Goal: Use online tool/utility: Utilize a website feature to perform a specific function

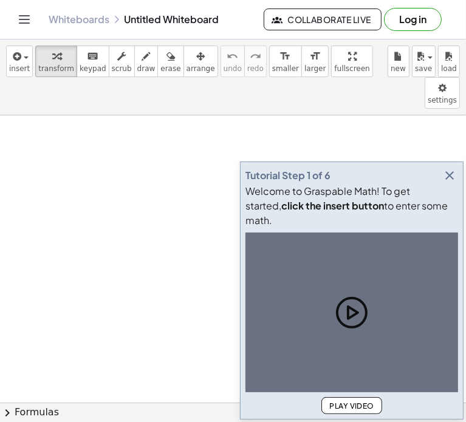
click at [452, 183] on icon "button" at bounding box center [449, 175] width 15 height 15
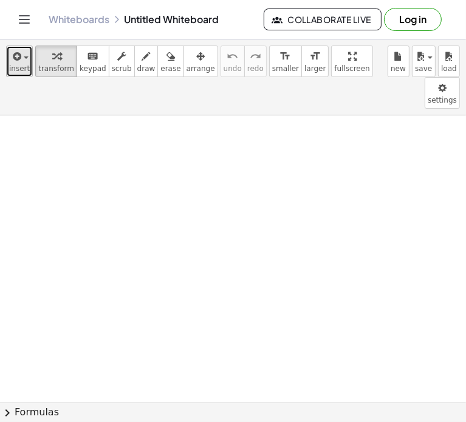
click at [24, 64] on span "insert" at bounding box center [19, 68] width 21 height 8
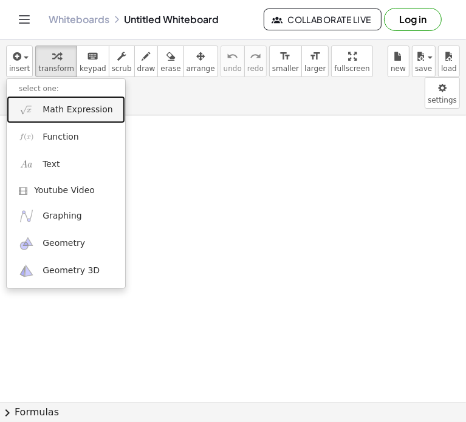
click at [39, 111] on link "Math Expression" at bounding box center [66, 109] width 118 height 27
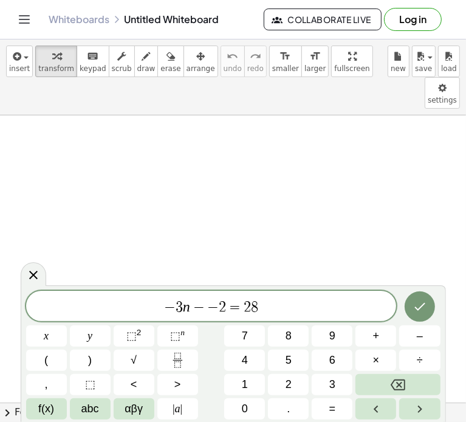
click at [425, 313] on icon "Done" at bounding box center [419, 306] width 15 height 15
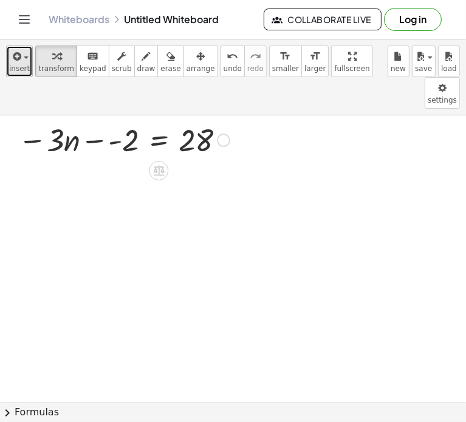
click at [22, 62] on div "button" at bounding box center [19, 56] width 21 height 15
click at [10, 57] on icon "button" at bounding box center [15, 56] width 11 height 15
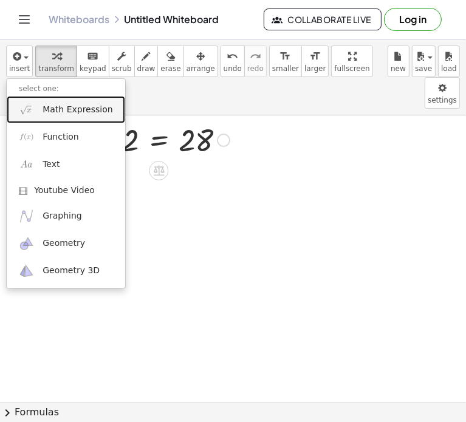
click at [63, 110] on span "Math Expression" at bounding box center [77, 110] width 70 height 12
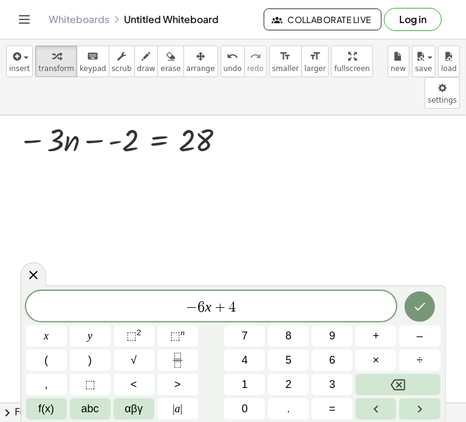
click at [239, 310] on span "− 6 x + 4" at bounding box center [211, 307] width 370 height 17
click at [247, 313] on span "− 6 x + 4 ​" at bounding box center [211, 307] width 370 height 17
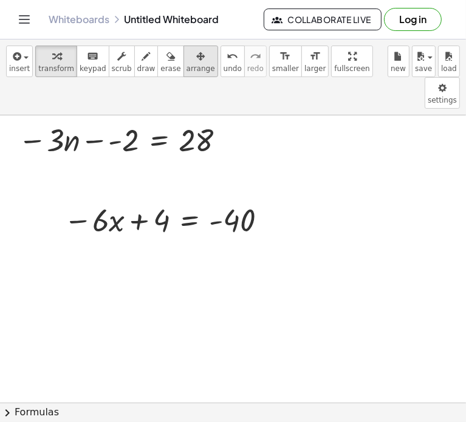
click at [186, 55] on div "button" at bounding box center [200, 56] width 29 height 15
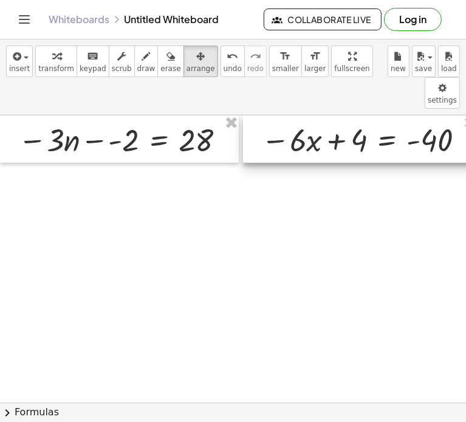
drag, startPoint x: 73, startPoint y: 198, endPoint x: 271, endPoint y: 109, distance: 217.3
click at [271, 115] on div at bounding box center [360, 138] width 234 height 47
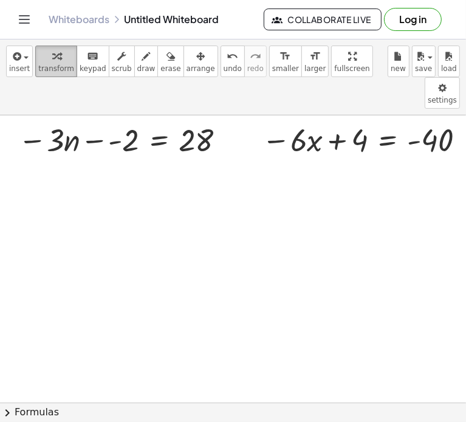
click at [55, 69] on span "transform" at bounding box center [56, 68] width 36 height 8
click at [118, 118] on div at bounding box center [123, 138] width 223 height 41
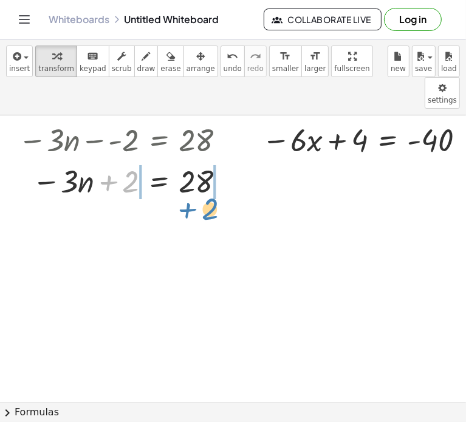
drag, startPoint x: 119, startPoint y: 149, endPoint x: 198, endPoint y: 177, distance: 83.7
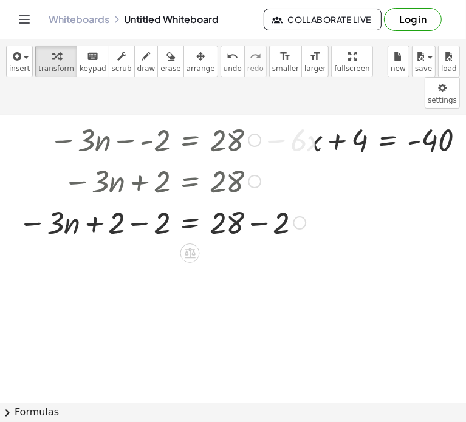
click at [137, 202] on div at bounding box center [161, 221] width 299 height 41
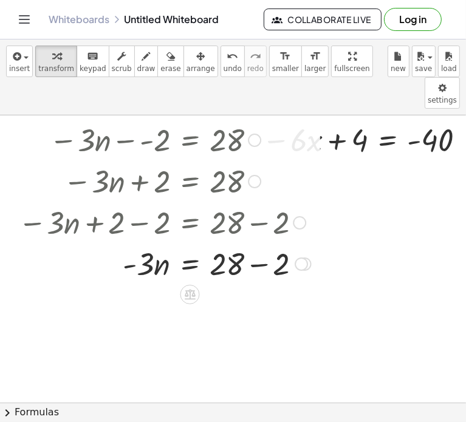
click at [259, 242] on div at bounding box center [164, 262] width 305 height 41
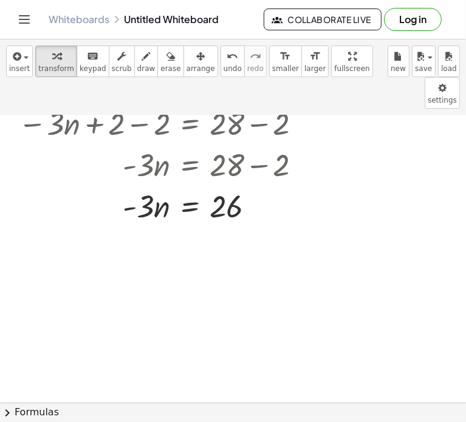
scroll to position [114, 0]
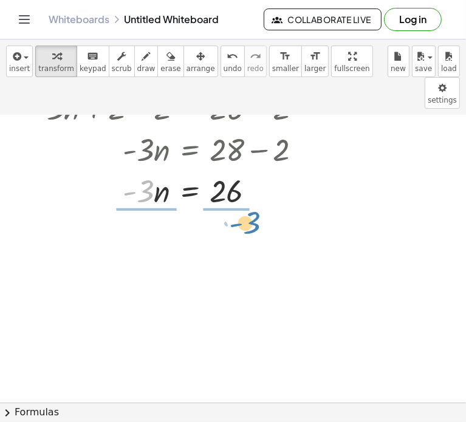
drag, startPoint x: 150, startPoint y: 165, endPoint x: 252, endPoint y: 198, distance: 107.3
click at [252, 198] on div "− · 3 · n − - 2 = 28 − · 3 · n + 2 = 28 − · 3 · n + 2 − 2 = + 28 − 2 − · 3 · n …" at bounding box center [240, 326] width 481 height 650
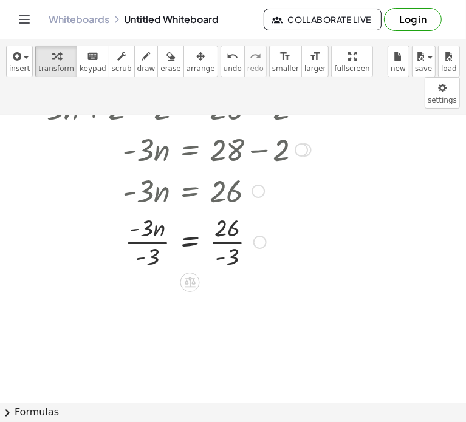
click at [228, 213] on div at bounding box center [164, 241] width 305 height 61
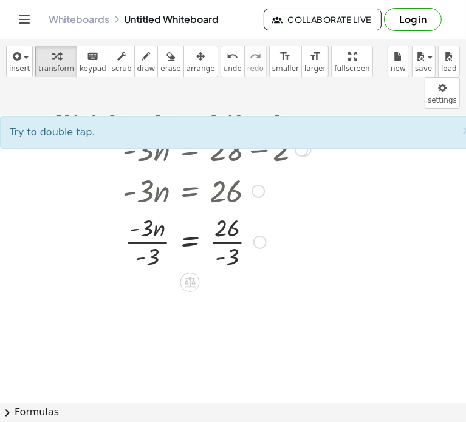
click at [156, 211] on div at bounding box center [164, 241] width 305 height 61
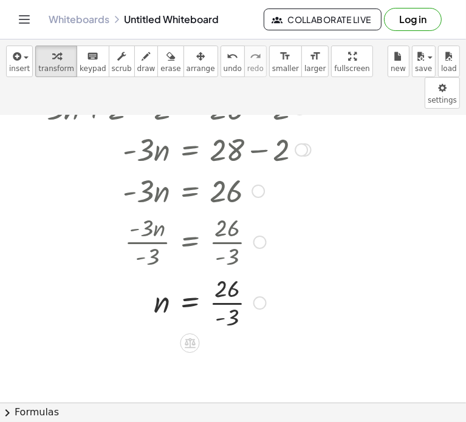
click at [230, 271] on div at bounding box center [164, 301] width 305 height 61
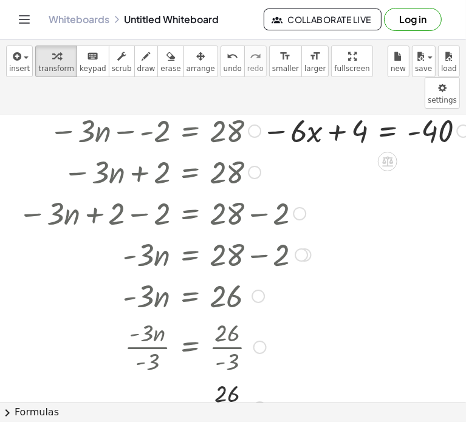
scroll to position [8, 0]
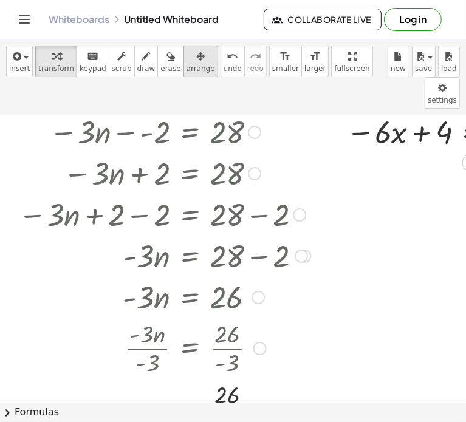
click at [186, 66] on span "arrange" at bounding box center [200, 68] width 29 height 8
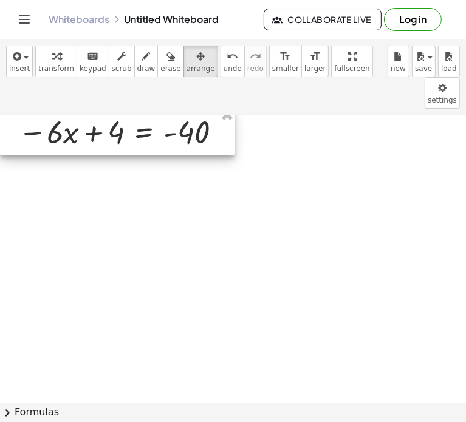
drag, startPoint x: 348, startPoint y: 99, endPoint x: 2, endPoint y: 87, distance: 346.2
click at [2, 107] on div at bounding box center [117, 130] width 234 height 47
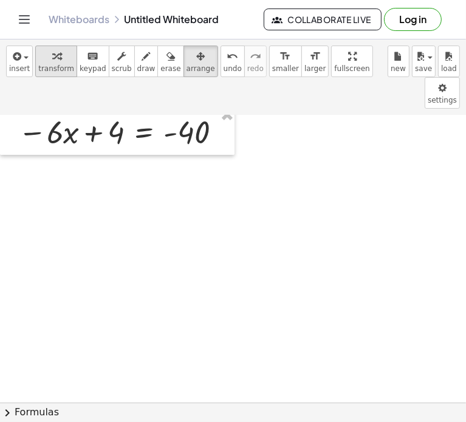
click at [63, 67] on span "transform" at bounding box center [56, 68] width 36 height 8
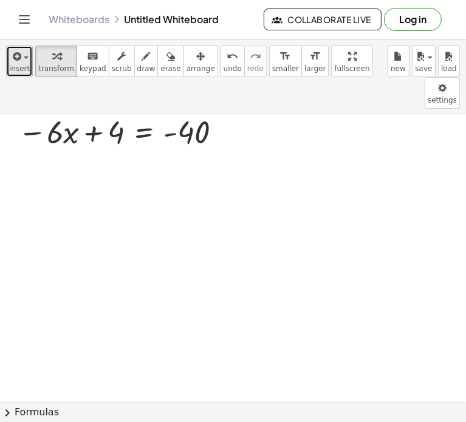
click at [24, 59] on span "button" at bounding box center [26, 57] width 5 height 2
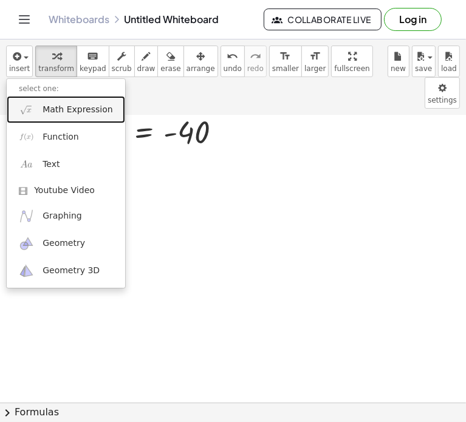
click at [52, 111] on span "Math Expression" at bounding box center [77, 110] width 70 height 12
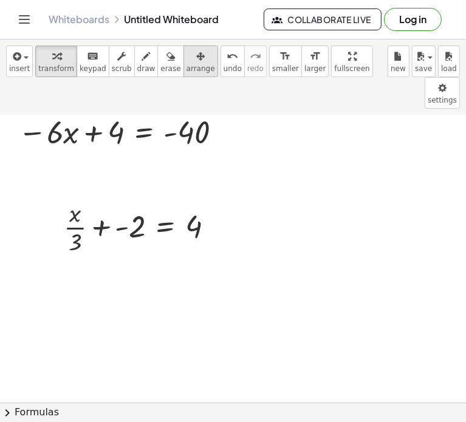
click at [196, 63] on icon "button" at bounding box center [200, 56] width 8 height 15
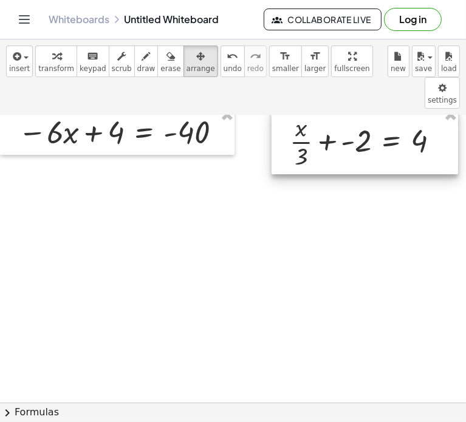
drag, startPoint x: 165, startPoint y: 184, endPoint x: 391, endPoint y: 78, distance: 249.3
click at [391, 78] on div "insert select one: Math Expression Function Text Youtube Video Graphing Geometr…" at bounding box center [233, 230] width 466 height 382
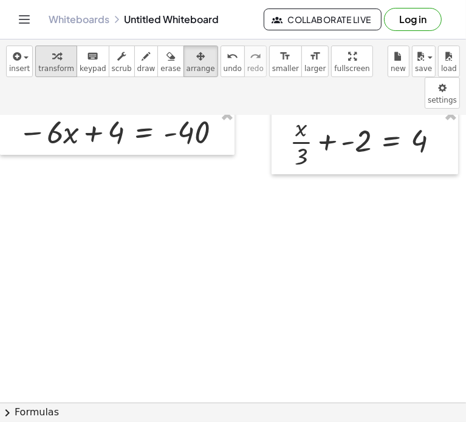
click at [56, 55] on div "button" at bounding box center [56, 56] width 36 height 15
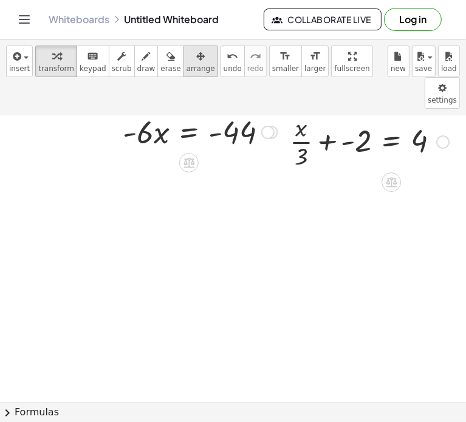
click at [186, 69] on span "arrange" at bounding box center [200, 68] width 29 height 8
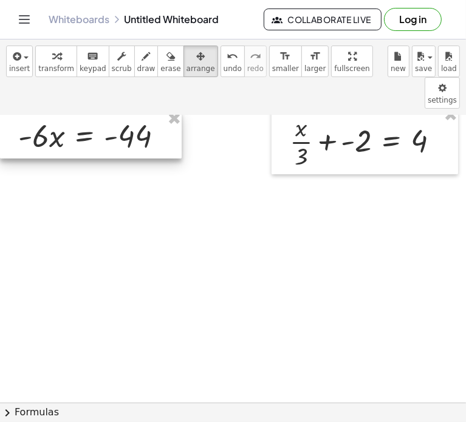
drag, startPoint x: 169, startPoint y: 94, endPoint x: 31, endPoint y: 98, distance: 138.4
click at [31, 111] on div at bounding box center [90, 134] width 181 height 47
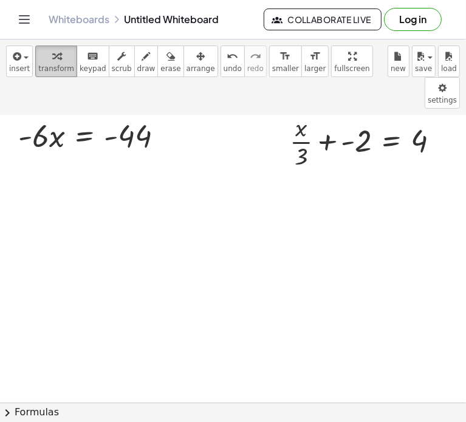
click at [42, 56] on div "button" at bounding box center [56, 56] width 36 height 15
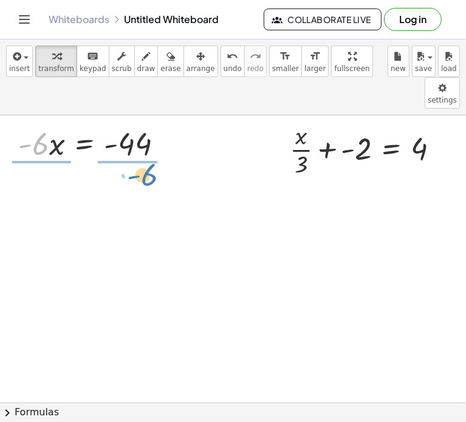
drag, startPoint x: 44, startPoint y: 121, endPoint x: 148, endPoint y: 152, distance: 108.7
click at [148, 152] on div "− · 6 · x + 4 = - 40 − · 6 · x + 4 − 4 = − 40 − 4 − · 6 · x + 0 = − 40 − 4 · - …" at bounding box center [282, 402] width 565 height 574
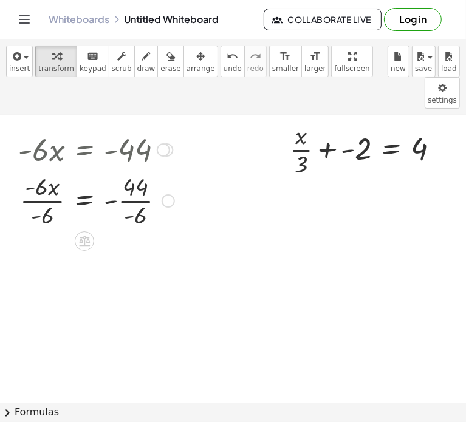
click at [44, 169] on div at bounding box center [96, 199] width 168 height 61
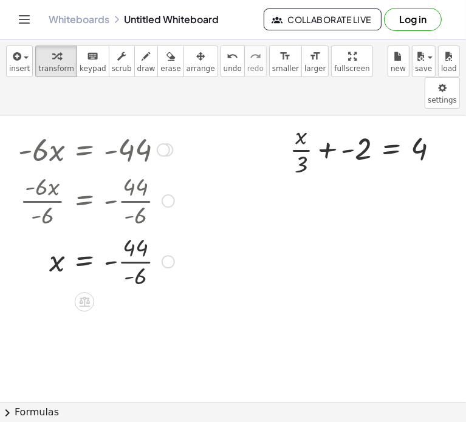
click at [134, 230] on div at bounding box center [96, 260] width 168 height 61
click at [348, 123] on div at bounding box center [368, 148] width 171 height 61
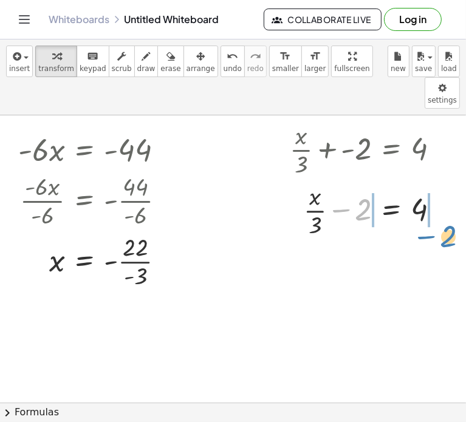
drag, startPoint x: 352, startPoint y: 180, endPoint x: 436, endPoint y: 207, distance: 88.5
click at [436, 207] on div at bounding box center [368, 209] width 171 height 61
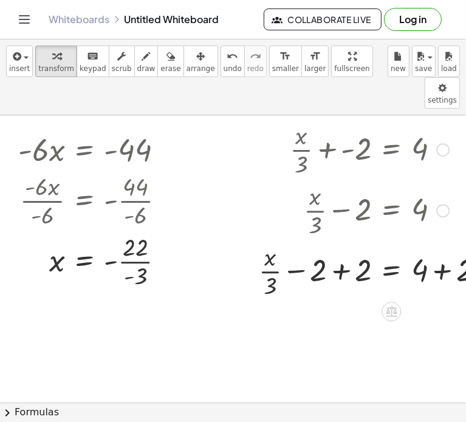
click at [342, 245] on div at bounding box center [376, 270] width 247 height 61
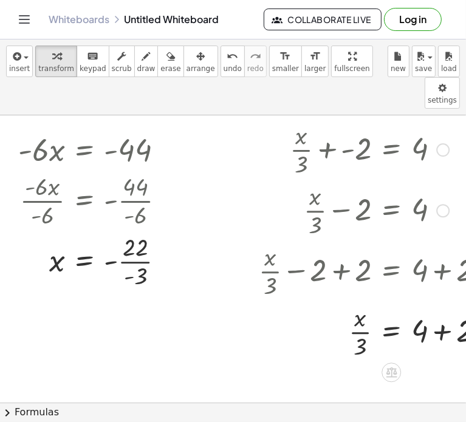
click at [437, 302] on div at bounding box center [376, 330] width 247 height 61
click at [171, 128] on div at bounding box center [96, 148] width 168 height 41
click at [168, 143] on div at bounding box center [163, 149] width 13 height 13
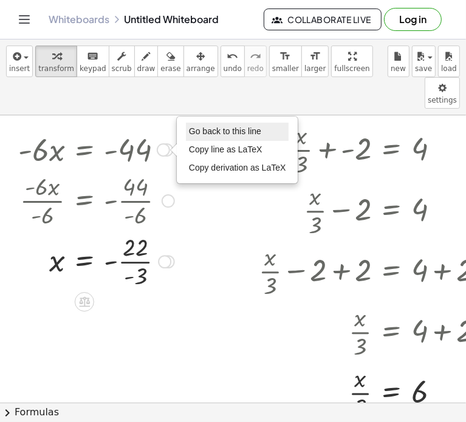
click at [235, 123] on li "Go back to this line" at bounding box center [237, 132] width 103 height 18
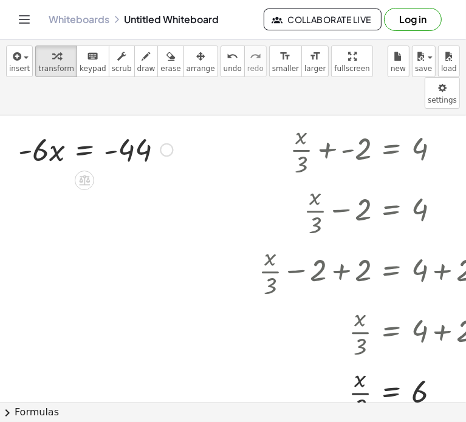
click at [76, 128] on div at bounding box center [95, 148] width 166 height 41
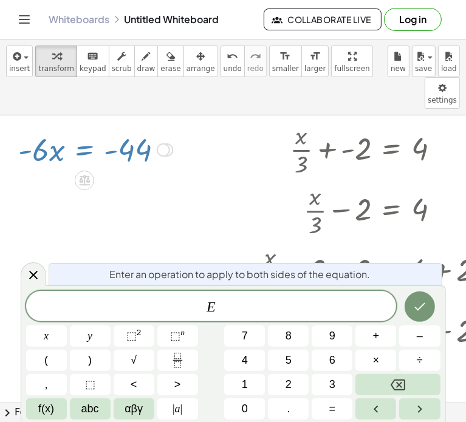
click at [69, 128] on div at bounding box center [95, 148] width 166 height 41
click at [27, 274] on icon at bounding box center [33, 275] width 15 height 15
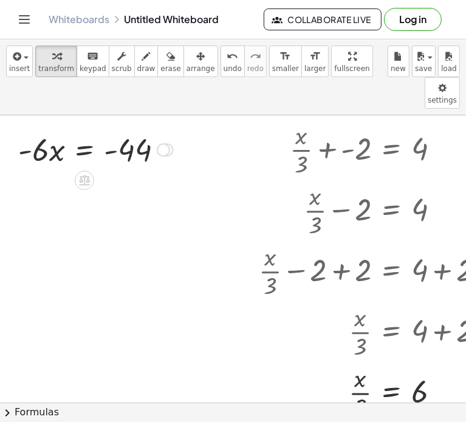
click at [83, 128] on div at bounding box center [95, 148] width 166 height 41
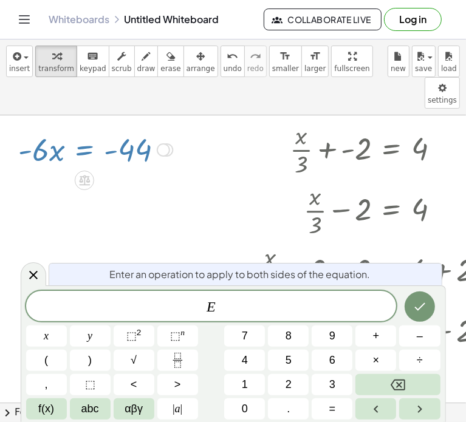
click at [163, 143] on div "Go back to this line Copy line as LaTeX Copy derivation as LaTeX" at bounding box center [163, 149] width 13 height 13
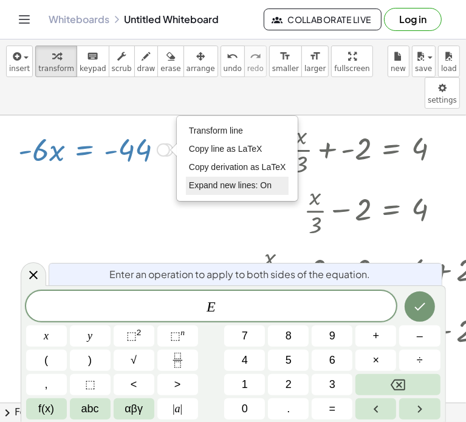
click at [202, 180] on span "Expand new lines: On" at bounding box center [230, 185] width 83 height 10
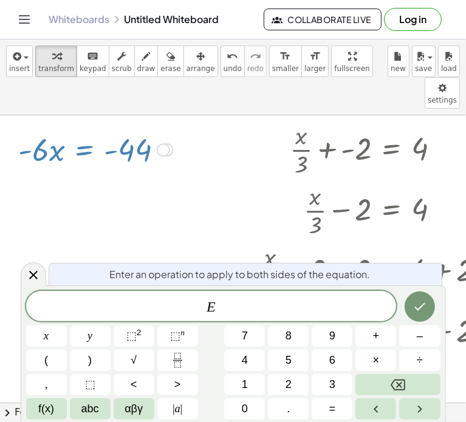
click at [168, 143] on div "Transform line Copy line as LaTeX Copy derivation as LaTeX Expand new lines: On" at bounding box center [163, 149] width 13 height 13
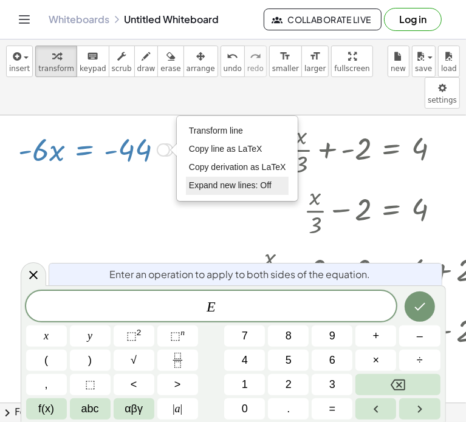
click at [201, 180] on span "Expand new lines: Off" at bounding box center [230, 185] width 83 height 10
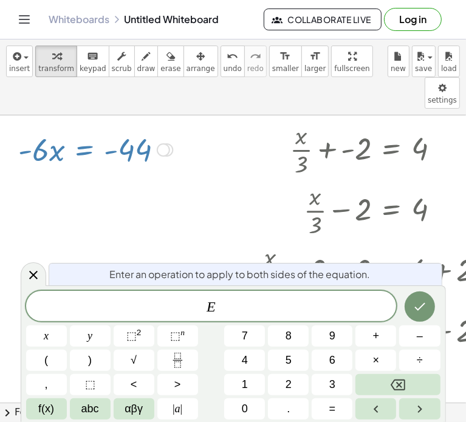
click at [165, 143] on div "Transform line Copy line as LaTeX Copy derivation as LaTeX Expand new lines: Off" at bounding box center [163, 149] width 13 height 13
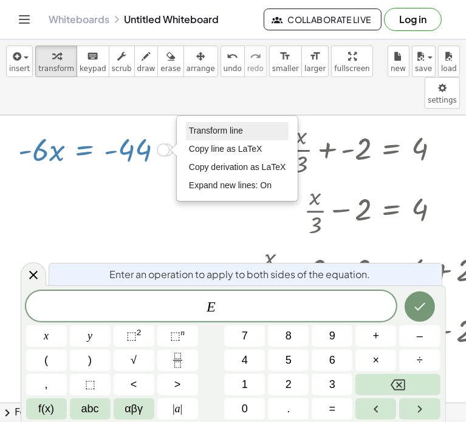
click at [209, 126] on span "Transform line" at bounding box center [216, 131] width 54 height 10
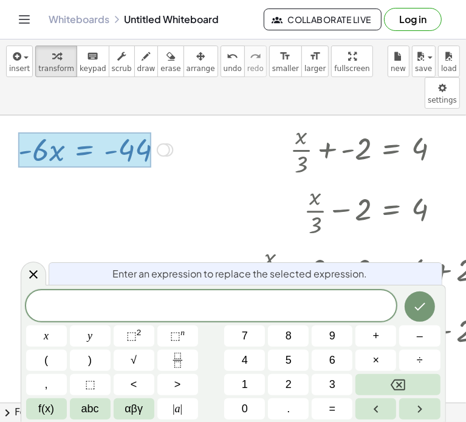
click at [226, 310] on span at bounding box center [211, 306] width 370 height 18
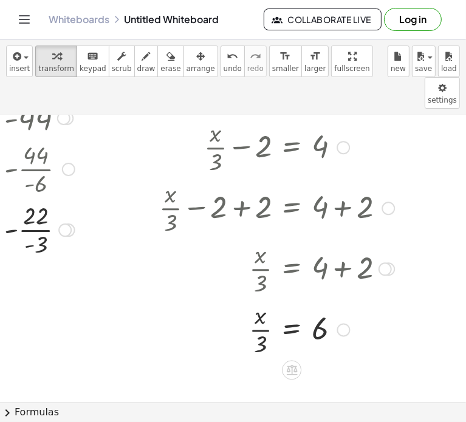
scroll to position [78, 109]
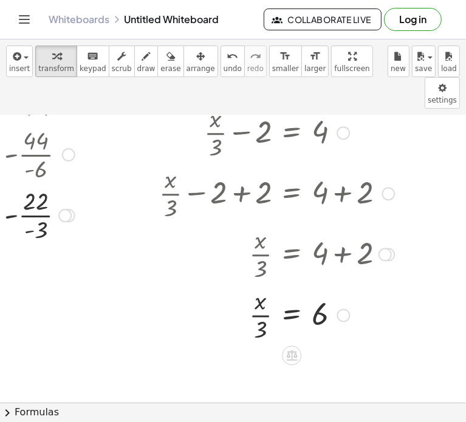
click at [247, 291] on div at bounding box center [276, 313] width 247 height 61
drag, startPoint x: 250, startPoint y: 294, endPoint x: 228, endPoint y: 282, distance: 25.2
click at [228, 283] on div at bounding box center [276, 313] width 247 height 61
click at [223, 71] on span "undo" at bounding box center [232, 68] width 18 height 8
drag, startPoint x: 255, startPoint y: 300, endPoint x: 333, endPoint y: 287, distance: 78.7
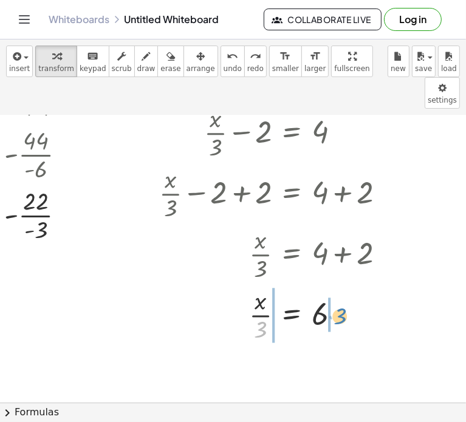
click at [333, 287] on div at bounding box center [285, 313] width 232 height 61
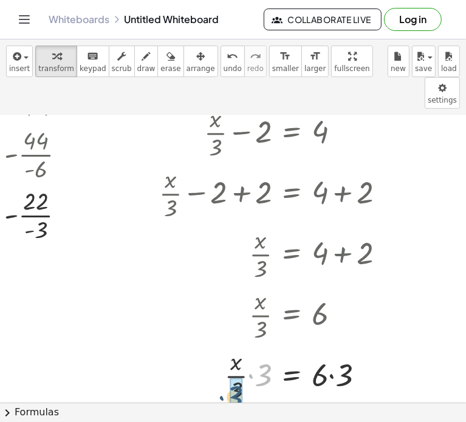
drag, startPoint x: 256, startPoint y: 344, endPoint x: 226, endPoint y: 366, distance: 37.8
click at [321, 354] on div at bounding box center [276, 374] width 247 height 41
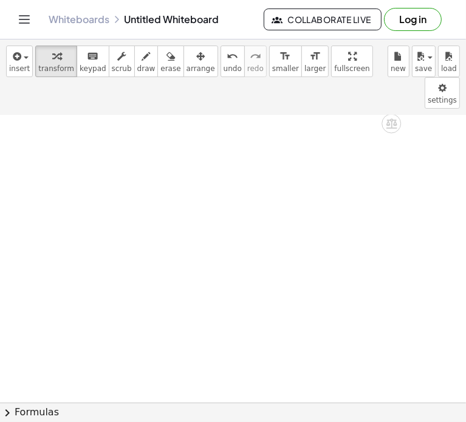
scroll to position [361, 0]
click at [23, 72] on span "insert" at bounding box center [19, 68] width 21 height 8
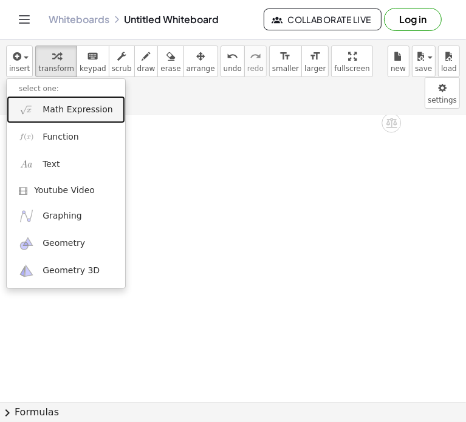
click at [73, 114] on span "Math Expression" at bounding box center [77, 110] width 70 height 12
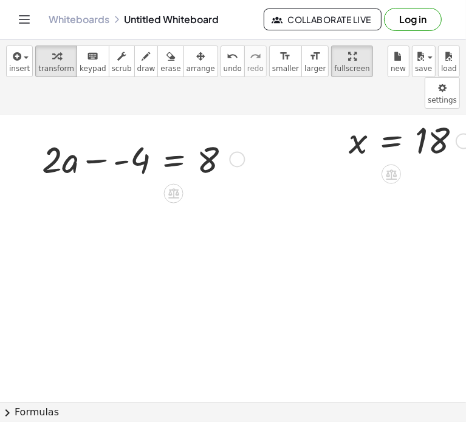
scroll to position [374, 0]
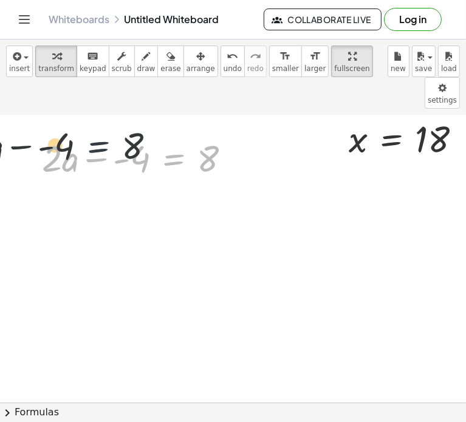
drag, startPoint x: 168, startPoint y: 119, endPoint x: 76, endPoint y: 101, distance: 93.3
click at [76, 133] on div at bounding box center [141, 157] width 211 height 49
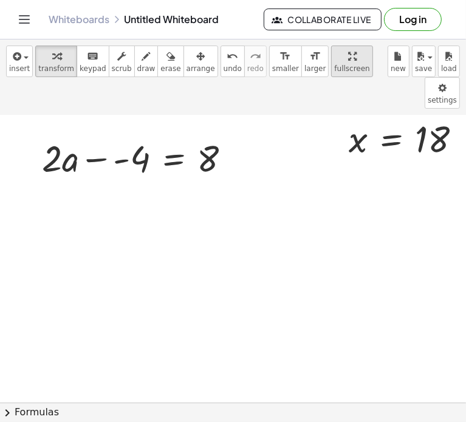
click at [334, 64] on span "fullscreen" at bounding box center [351, 68] width 35 height 8
click at [304, 67] on span "larger" at bounding box center [314, 68] width 21 height 8
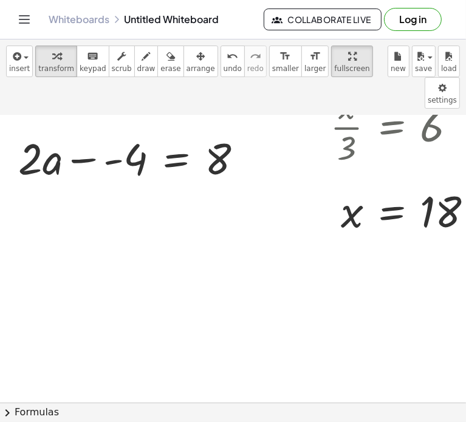
drag, startPoint x: 312, startPoint y: 64, endPoint x: 779, endPoint y: 137, distance: 472.5
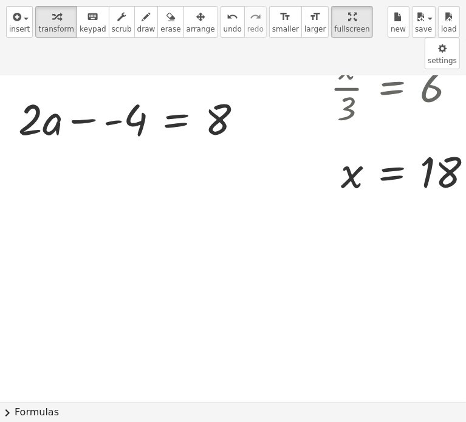
click at [465, 137] on div "insert select one: Math Expression Function Text Youtube Video Graphing Geometr…" at bounding box center [233, 211] width 466 height 422
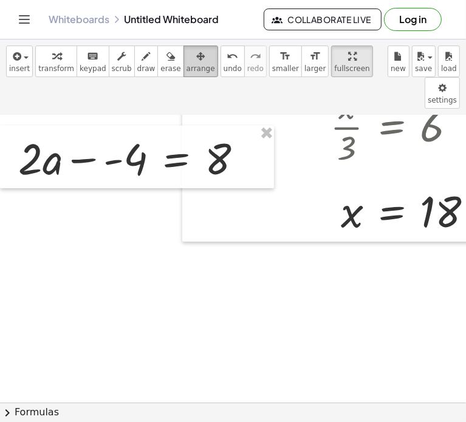
click at [186, 71] on span "arrange" at bounding box center [200, 68] width 29 height 8
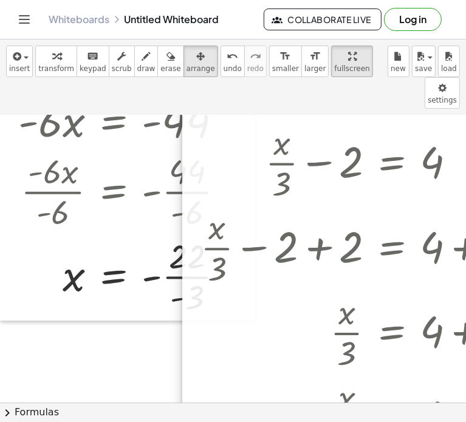
scroll to position [0, 0]
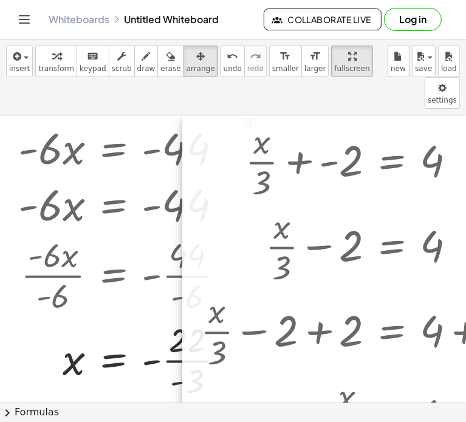
click at [254, 115] on div at bounding box center [366, 365] width 369 height 500
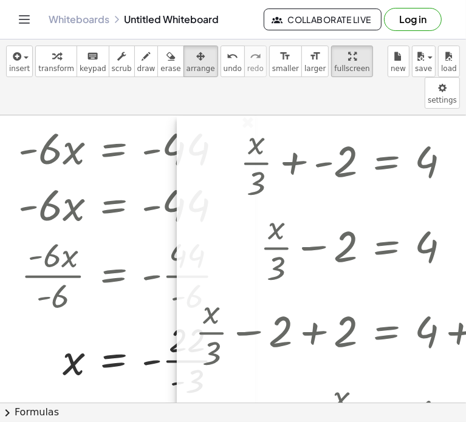
drag, startPoint x: 328, startPoint y: 137, endPoint x: 157, endPoint y: 149, distance: 171.6
click at [177, 149] on div at bounding box center [361, 366] width 369 height 500
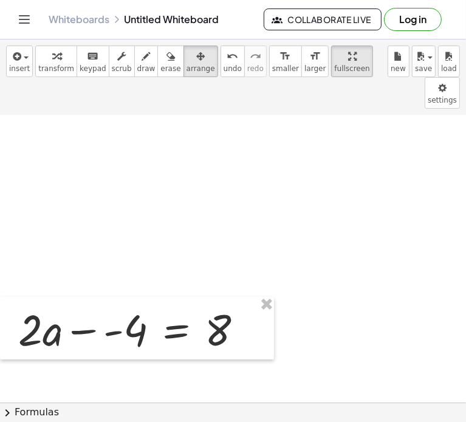
scroll to position [209, 0]
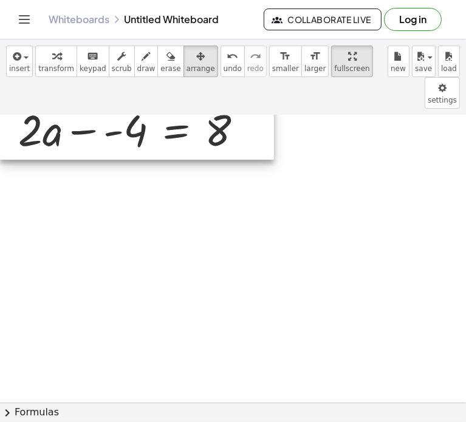
drag, startPoint x: 206, startPoint y: 281, endPoint x: 149, endPoint y: 33, distance: 254.7
click at [149, 33] on div "Graspable Math Activities Get Started Activity Bank Assigned Work Classes White…" at bounding box center [233, 211] width 466 height 422
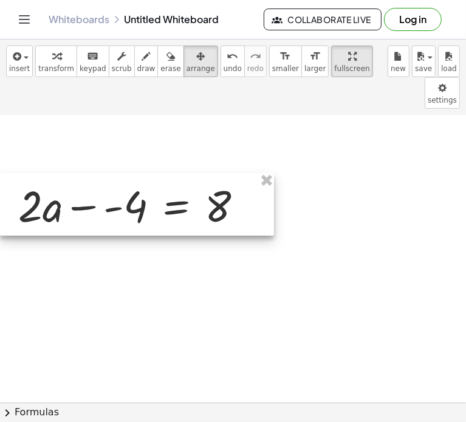
scroll to position [0, 0]
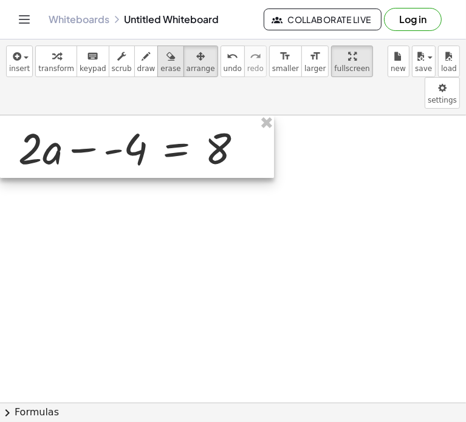
drag, startPoint x: 166, startPoint y: 247, endPoint x: 141, endPoint y: 75, distance: 174.3
click at [141, 75] on div "insert select one: Math Expression Function Text Youtube Video Graphing Geometr…" at bounding box center [233, 230] width 466 height 382
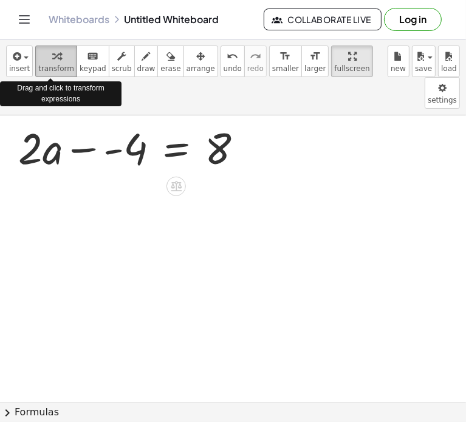
click at [49, 66] on span "transform" at bounding box center [56, 68] width 36 height 8
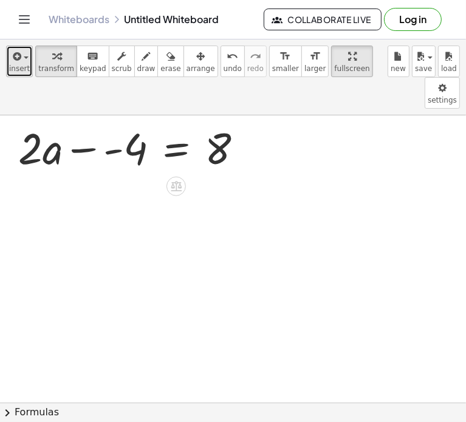
click at [18, 64] on span "insert" at bounding box center [19, 68] width 21 height 8
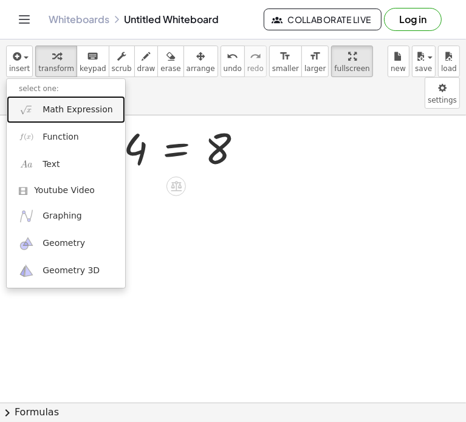
click at [49, 111] on span "Math Expression" at bounding box center [77, 110] width 70 height 12
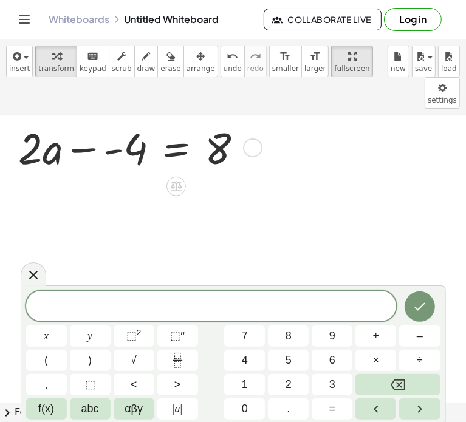
click at [49, 118] on div at bounding box center [135, 146] width 246 height 57
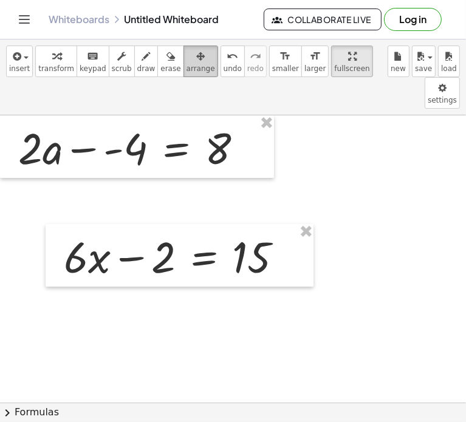
click at [186, 73] on button "arrange" at bounding box center [200, 62] width 35 height 32
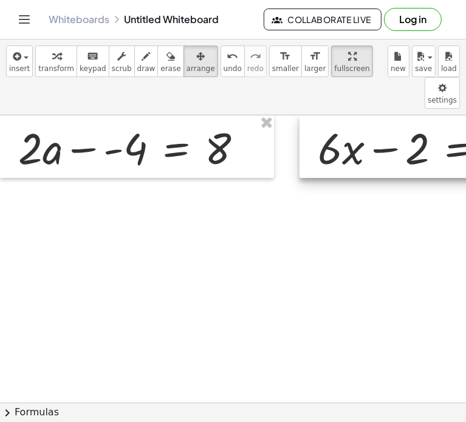
drag, startPoint x: 211, startPoint y: 218, endPoint x: 465, endPoint y: 69, distance: 294.4
click at [465, 69] on div "insert select one: Math Expression Function Text Youtube Video Graphing Geometr…" at bounding box center [233, 230] width 466 height 382
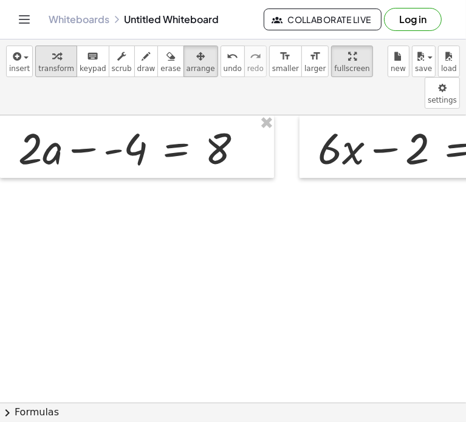
click at [58, 72] on span "transform" at bounding box center [56, 68] width 36 height 8
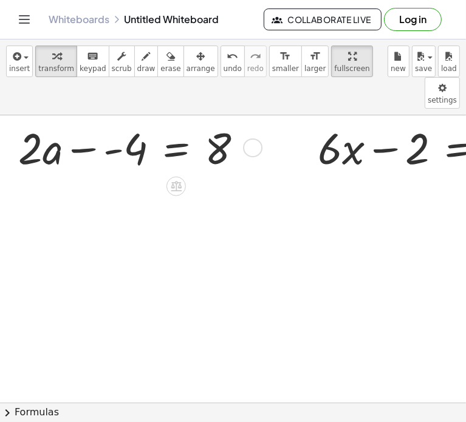
click at [104, 121] on div at bounding box center [135, 146] width 246 height 57
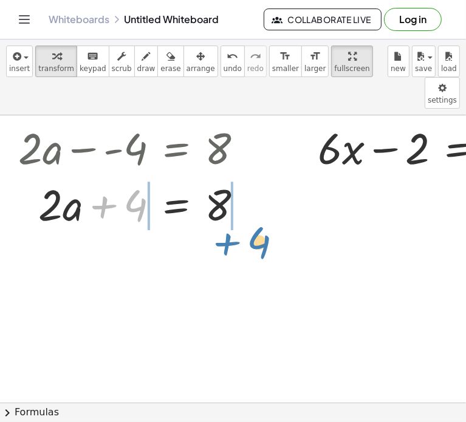
drag, startPoint x: 111, startPoint y: 180, endPoint x: 232, endPoint y: 216, distance: 126.2
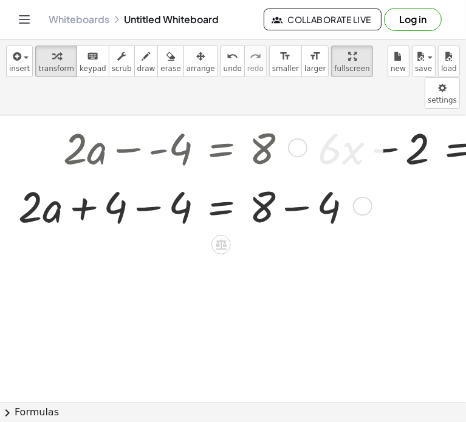
click at [139, 179] on div at bounding box center [190, 203] width 356 height 57
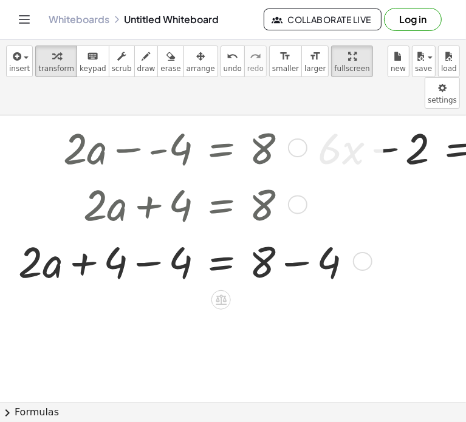
click at [154, 232] on div at bounding box center [190, 260] width 356 height 57
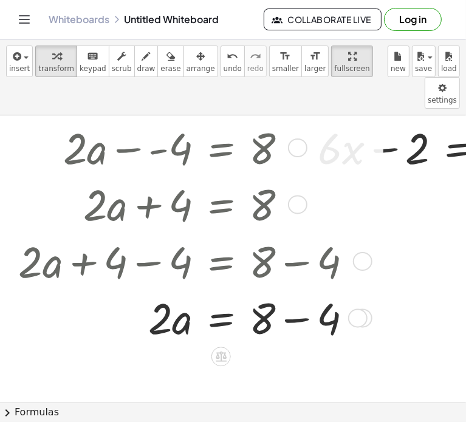
click at [296, 288] on div at bounding box center [190, 316] width 356 height 57
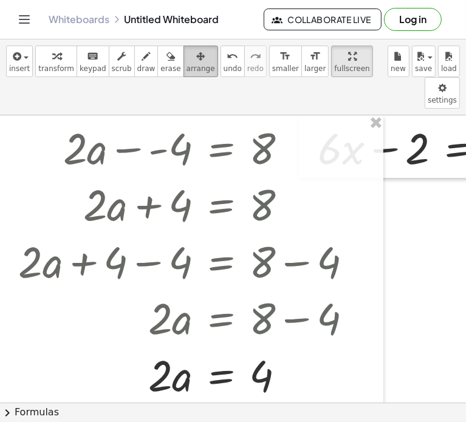
click at [186, 49] on div "button" at bounding box center [200, 56] width 29 height 15
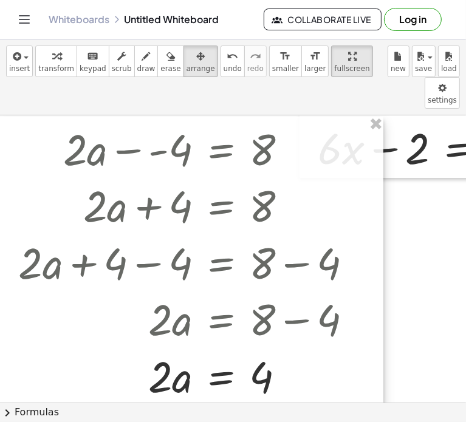
drag, startPoint x: 220, startPoint y: 210, endPoint x: 185, endPoint y: 212, distance: 35.9
click at [185, 212] on div at bounding box center [191, 262] width 383 height 290
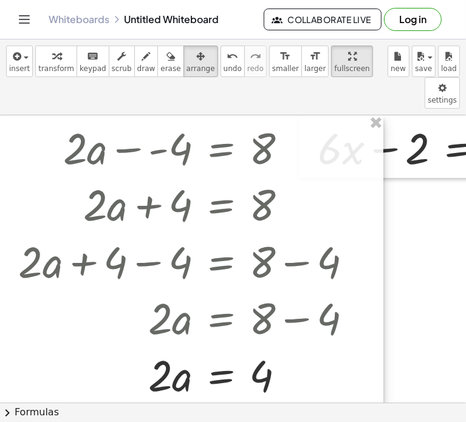
drag, startPoint x: 190, startPoint y: 202, endPoint x: 186, endPoint y: 187, distance: 15.2
click at [186, 187] on div at bounding box center [191, 260] width 383 height 290
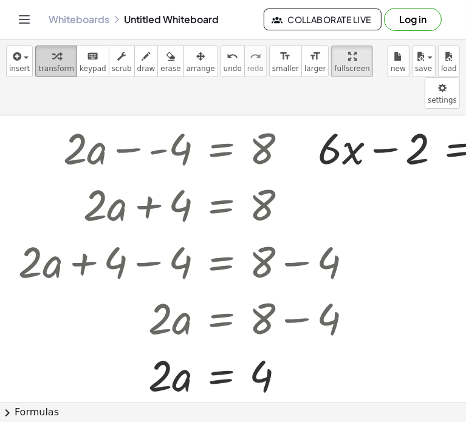
click at [49, 67] on span "transform" at bounding box center [56, 68] width 36 height 8
drag, startPoint x: 10, startPoint y: 219, endPoint x: 296, endPoint y: 82, distance: 316.9
click at [296, 82] on div "insert select one: Math Expression Function Text Youtube Video Graphing Geometr…" at bounding box center [233, 77] width 466 height 76
click at [177, 80] on div "insert select one: Math Expression Function Text Youtube Video Graphing Geometr…" at bounding box center [233, 77] width 466 height 76
click at [186, 70] on span "arrange" at bounding box center [200, 68] width 29 height 8
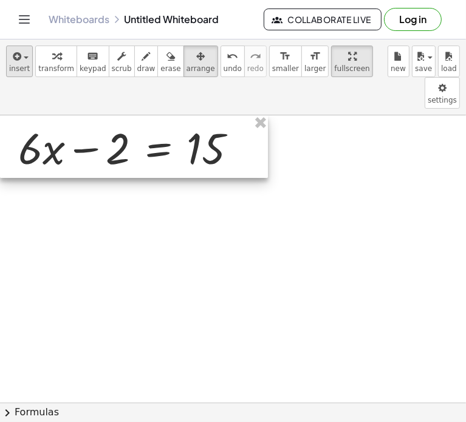
drag, startPoint x: 371, startPoint y: 103, endPoint x: 11, endPoint y: 73, distance: 361.2
click at [11, 73] on div "insert select one: Math Expression Function Text Youtube Video Graphing Geometr…" at bounding box center [233, 230] width 466 height 382
click at [56, 65] on span "transform" at bounding box center [56, 68] width 36 height 8
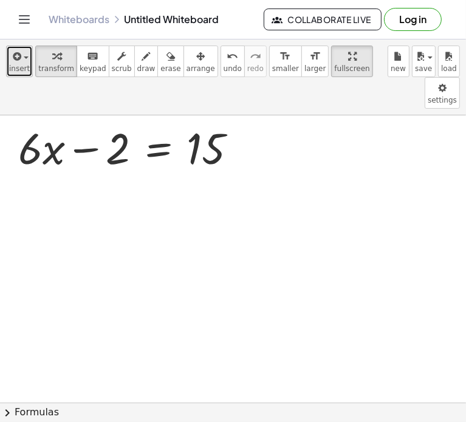
click at [21, 59] on span "button" at bounding box center [22, 57] width 2 height 8
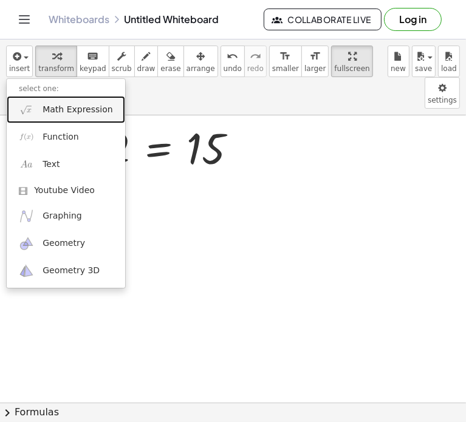
click at [50, 104] on span "Math Expression" at bounding box center [77, 110] width 70 height 12
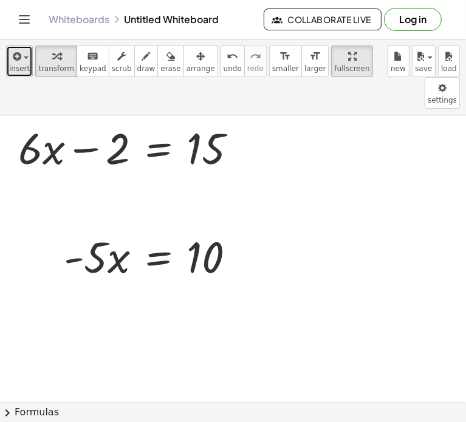
click at [10, 63] on icon "button" at bounding box center [15, 56] width 11 height 15
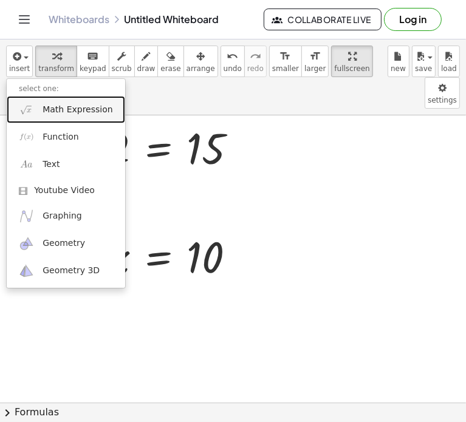
click at [58, 112] on span "Math Expression" at bounding box center [77, 110] width 70 height 12
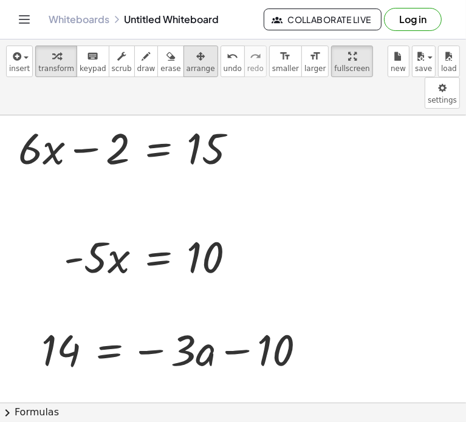
click at [196, 57] on icon "button" at bounding box center [200, 56] width 8 height 15
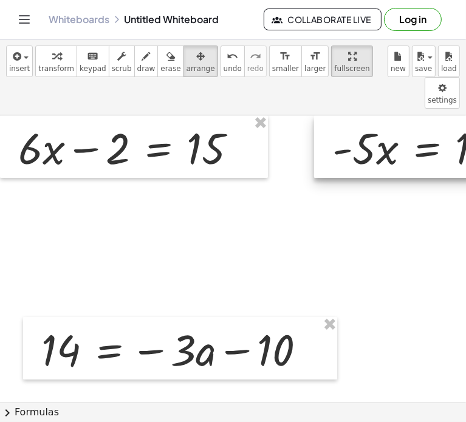
drag, startPoint x: 175, startPoint y: 252, endPoint x: 441, endPoint y: 109, distance: 301.7
click at [441, 115] on div at bounding box center [424, 146] width 221 height 63
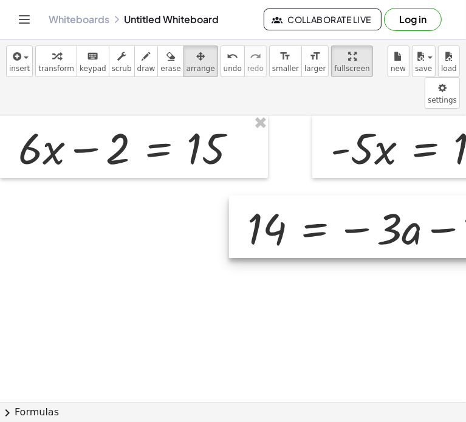
drag, startPoint x: 259, startPoint y: 317, endPoint x: 465, endPoint y: 196, distance: 238.9
click at [465, 196] on div "+ · 6 · x − 2 = 15 · - 5 · x = 10 14 = − · 3 · a − 10 Try to double tap. ×" at bounding box center [233, 258] width 466 height 287
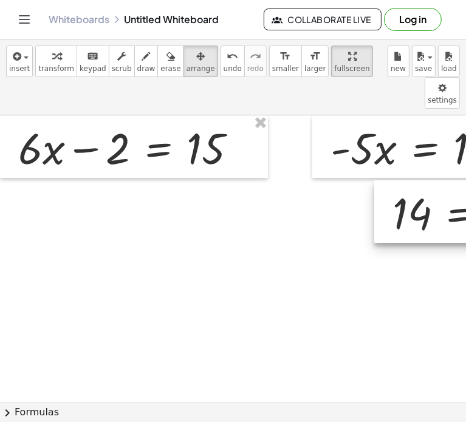
drag, startPoint x: 320, startPoint y: 206, endPoint x: 465, endPoint y: 192, distance: 145.7
click at [465, 192] on div "+ · 6 · x − 2 = 15 · - 5 · x = 10 14 = − · 3 · a − 10 Try to double tap. ×" at bounding box center [233, 258] width 466 height 287
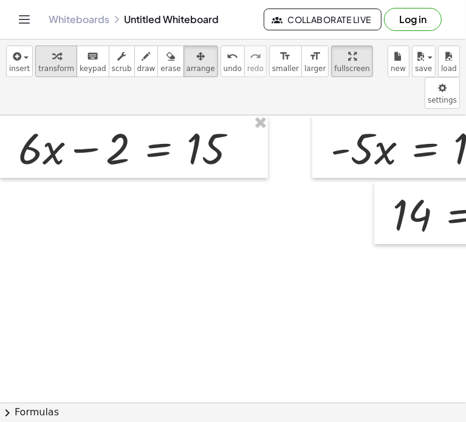
click at [53, 65] on span "transform" at bounding box center [56, 68] width 36 height 8
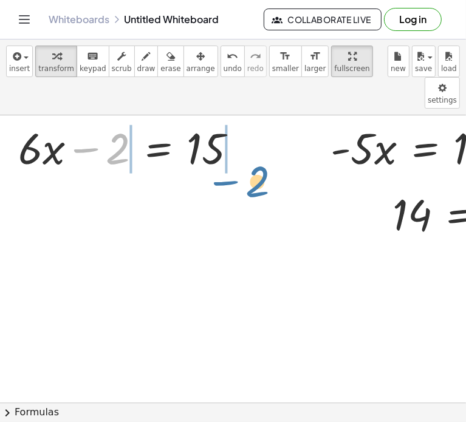
drag, startPoint x: 80, startPoint y: 114, endPoint x: 219, endPoint y: 145, distance: 142.5
click at [219, 145] on div "− 2 + · 6 · x − 2 = 15" at bounding box center [134, 146] width 268 height 63
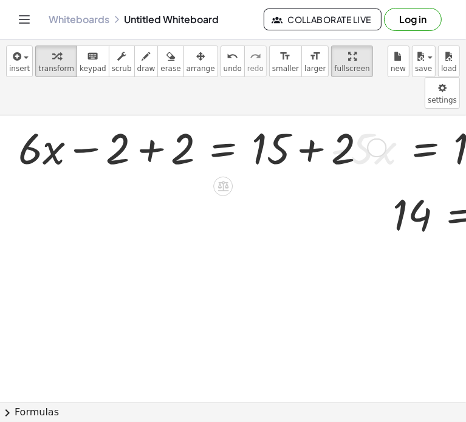
click at [153, 124] on div at bounding box center [197, 146] width 370 height 57
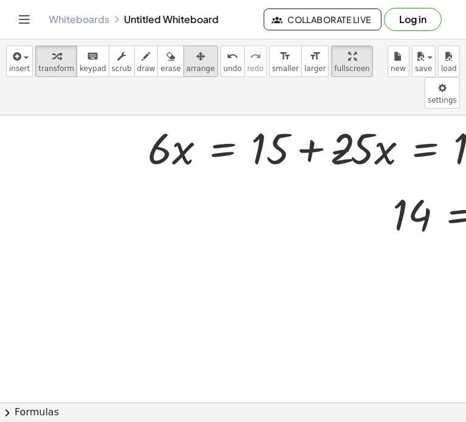
click at [186, 64] on span "arrange" at bounding box center [200, 68] width 29 height 8
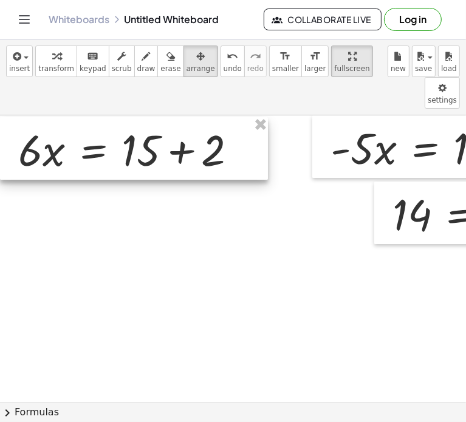
drag, startPoint x: 211, startPoint y: 121, endPoint x: 50, endPoint y: 120, distance: 160.9
click at [50, 120] on div at bounding box center [134, 148] width 268 height 63
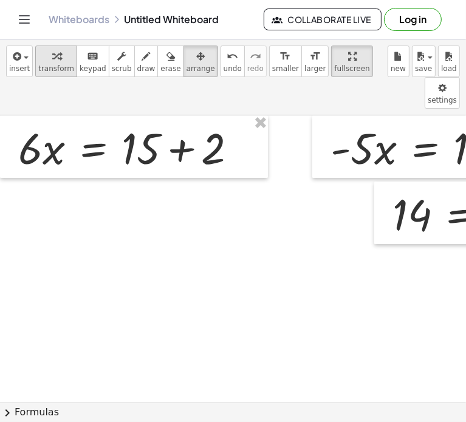
click at [41, 70] on span "transform" at bounding box center [56, 68] width 36 height 8
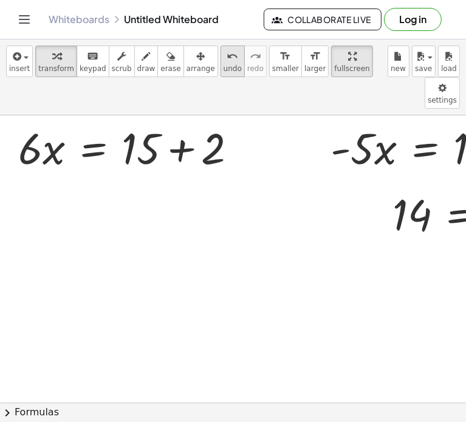
click at [226, 61] on icon "undo" at bounding box center [232, 56] width 12 height 15
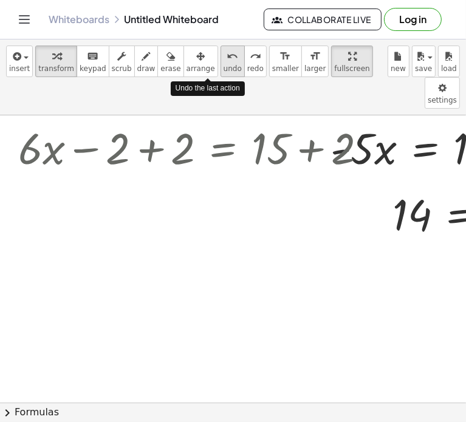
click at [223, 64] on span "undo" at bounding box center [232, 68] width 18 height 8
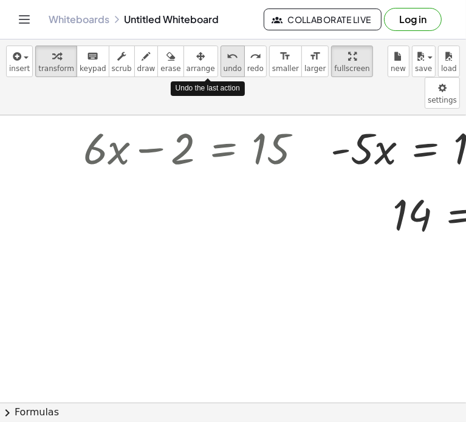
click at [223, 64] on span "undo" at bounding box center [232, 68] width 18 height 8
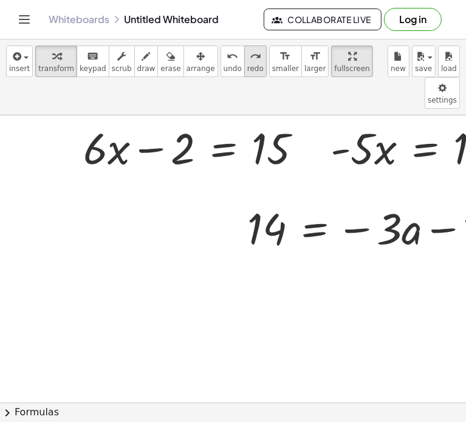
click at [247, 64] on span "redo" at bounding box center [255, 68] width 16 height 8
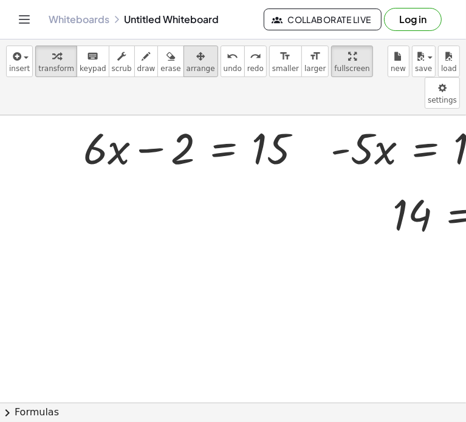
click at [186, 64] on span "arrange" at bounding box center [200, 68] width 29 height 8
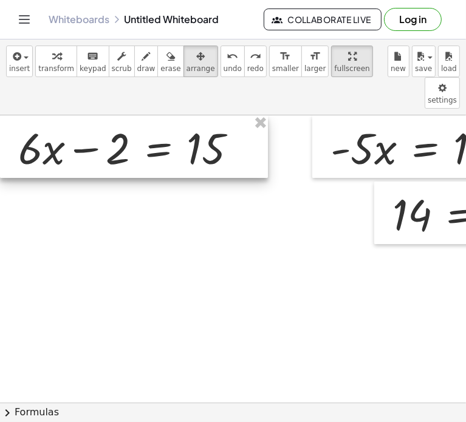
drag, startPoint x: 186, startPoint y: 130, endPoint x: 74, endPoint y: 127, distance: 112.3
click at [74, 127] on div at bounding box center [134, 146] width 268 height 63
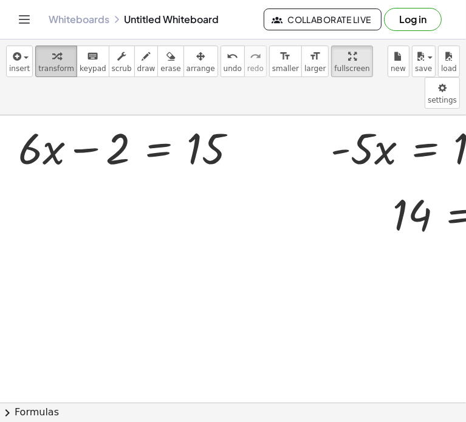
click at [55, 67] on span "transform" at bounding box center [56, 68] width 36 height 8
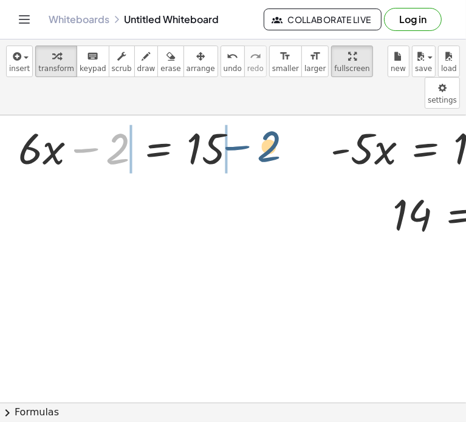
drag, startPoint x: 78, startPoint y: 118, endPoint x: 232, endPoint y: 116, distance: 154.2
click at [232, 118] on div at bounding box center [132, 146] width 240 height 57
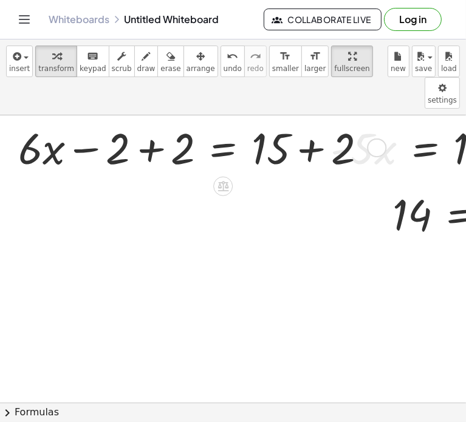
click at [149, 128] on div at bounding box center [197, 146] width 370 height 57
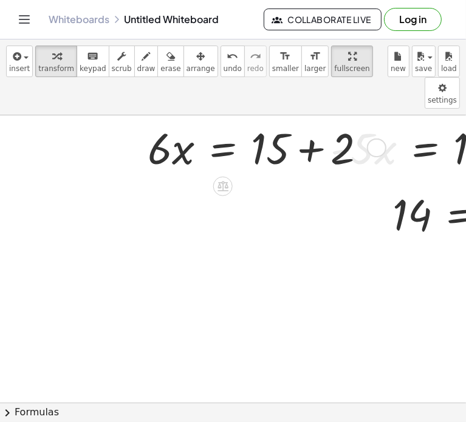
click at [314, 123] on div at bounding box center [261, 146] width 240 height 57
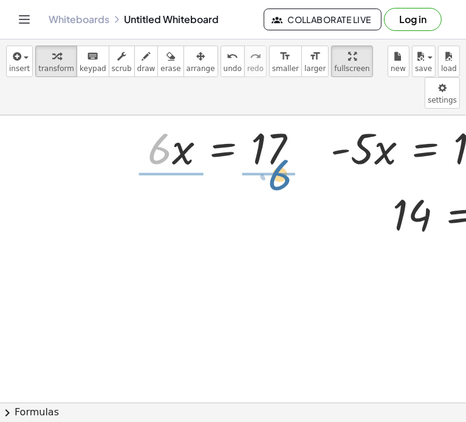
drag, startPoint x: 161, startPoint y: 123, endPoint x: 282, endPoint y: 152, distance: 124.1
click at [282, 152] on div "+ · 6 · x − 2 = 15 + · 6 · x − 2 + 2 = + 15 + 2 + · 6 · x + 0 = + 15 + 2 · 6 · …" at bounding box center [345, 402] width 691 height 574
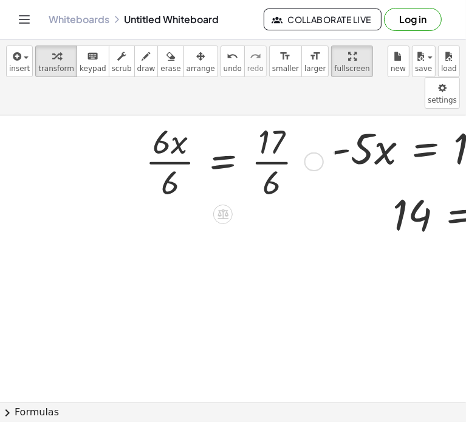
click at [172, 132] on div at bounding box center [229, 160] width 180 height 85
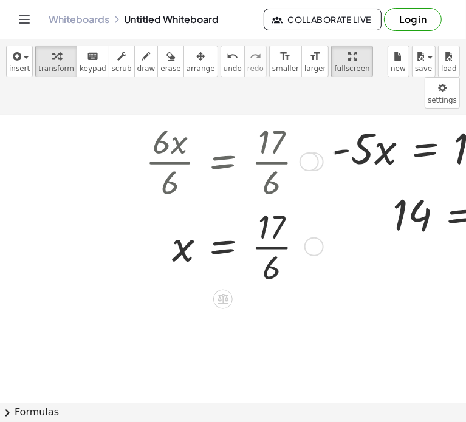
click at [267, 218] on div at bounding box center [229, 245] width 180 height 85
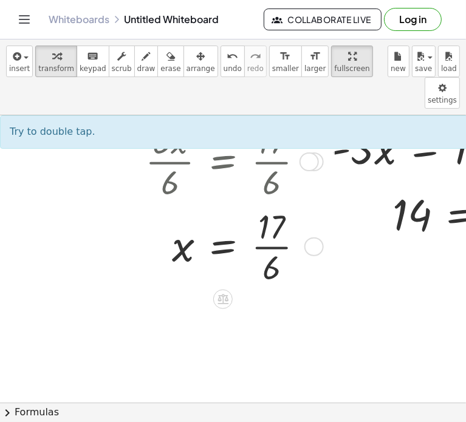
click at [146, 203] on div at bounding box center [229, 245] width 180 height 85
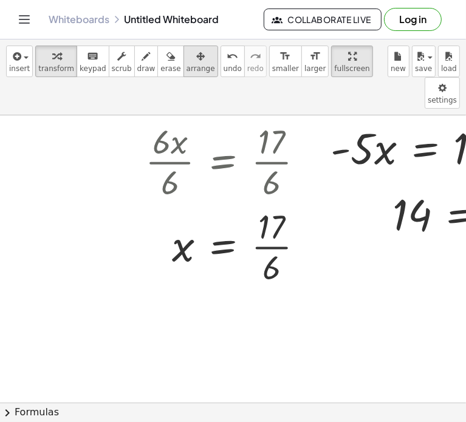
click at [196, 58] on icon "button" at bounding box center [200, 56] width 8 height 15
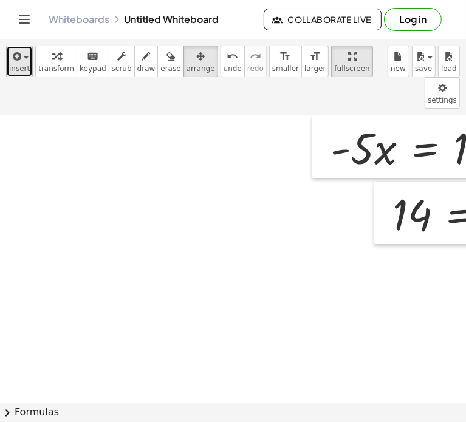
click at [16, 63] on icon "button" at bounding box center [15, 56] width 11 height 15
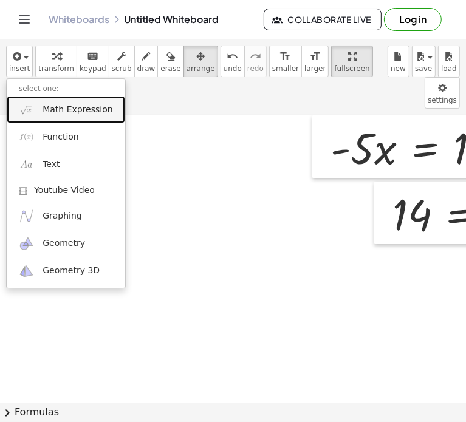
click at [55, 109] on span "Math Expression" at bounding box center [77, 110] width 70 height 12
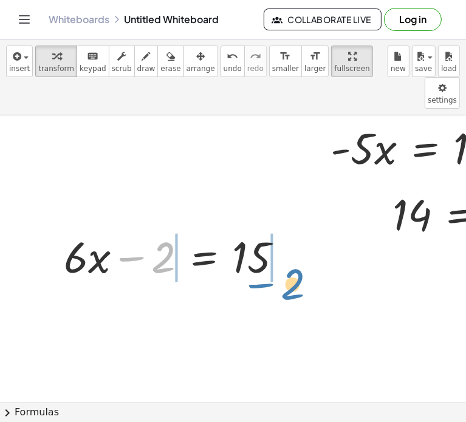
drag, startPoint x: 125, startPoint y: 228, endPoint x: 254, endPoint y: 254, distance: 131.4
click at [254, 254] on div "· - 5 · x = 10 14 = − · 3 · a − 10 − 2 + · 6 · x − 2 = 15" at bounding box center [345, 402] width 691 height 574
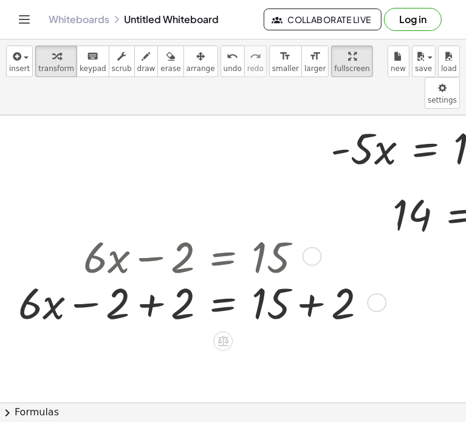
click at [148, 232] on div at bounding box center [197, 255] width 370 height 57
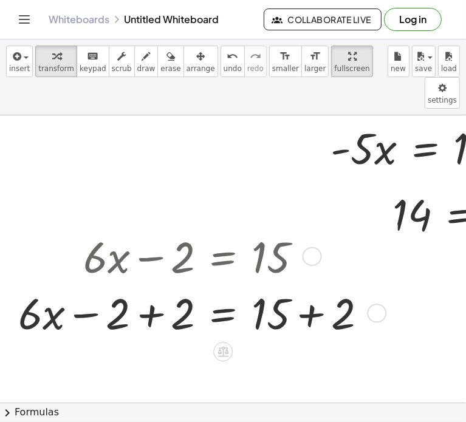
click at [149, 291] on div at bounding box center [197, 311] width 370 height 57
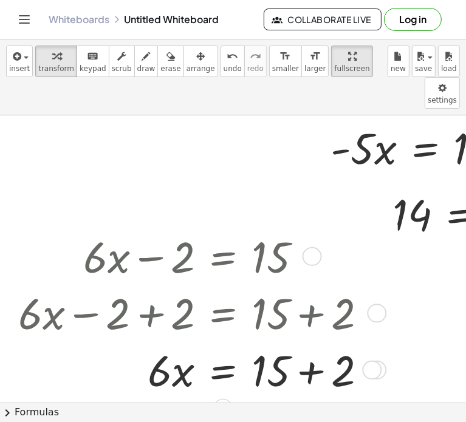
click at [311, 341] on div at bounding box center [197, 369] width 370 height 57
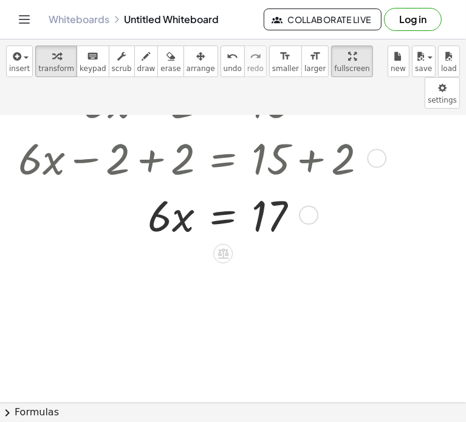
scroll to position [161, 0]
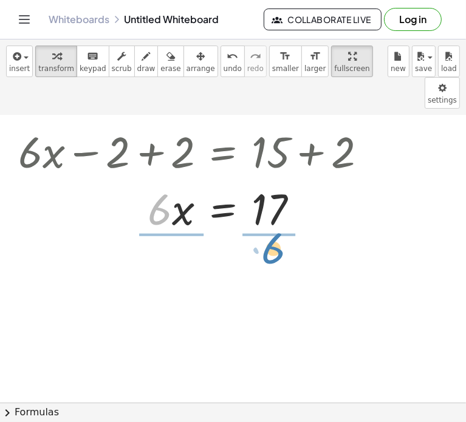
drag, startPoint x: 162, startPoint y: 181, endPoint x: 276, endPoint y: 220, distance: 120.0
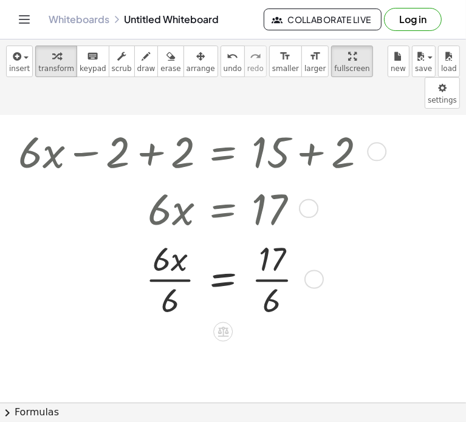
click at [171, 249] on div at bounding box center [197, 278] width 370 height 85
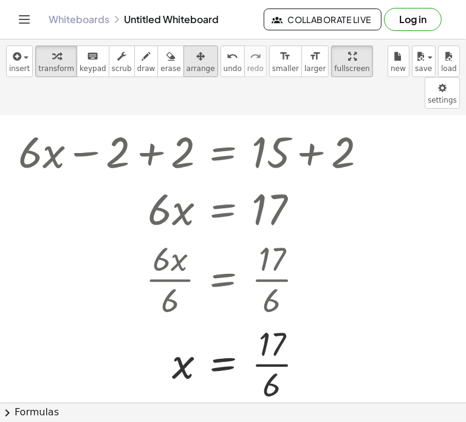
click at [183, 62] on button "arrange" at bounding box center [200, 62] width 35 height 32
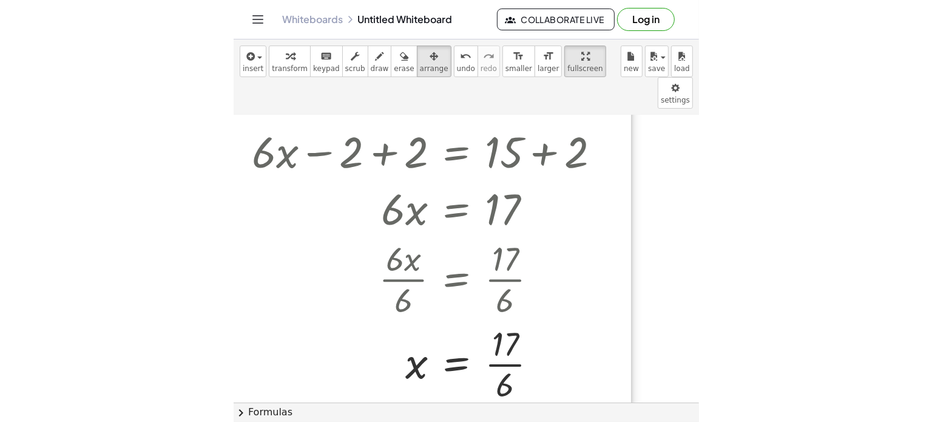
scroll to position [0, 0]
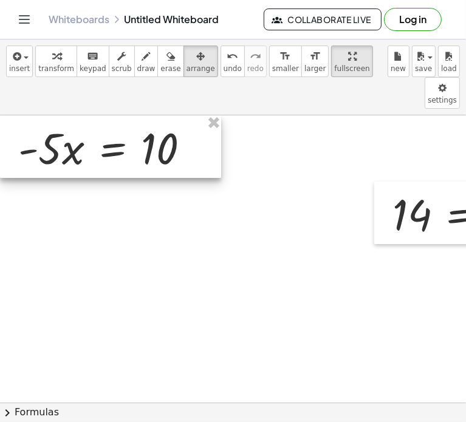
drag, startPoint x: 396, startPoint y: 116, endPoint x: 74, endPoint y: 109, distance: 322.4
click at [74, 115] on div at bounding box center [110, 146] width 221 height 63
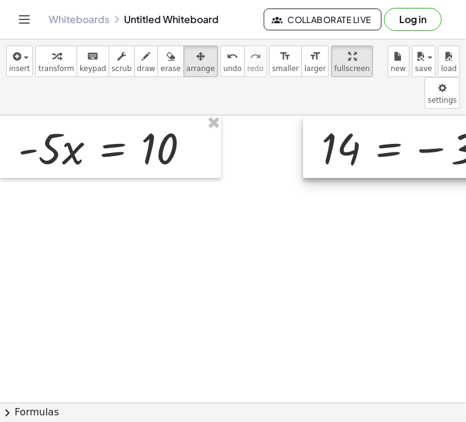
drag, startPoint x: 416, startPoint y: 184, endPoint x: 340, endPoint y: 103, distance: 111.2
click at [340, 115] on div at bounding box center [460, 146] width 314 height 63
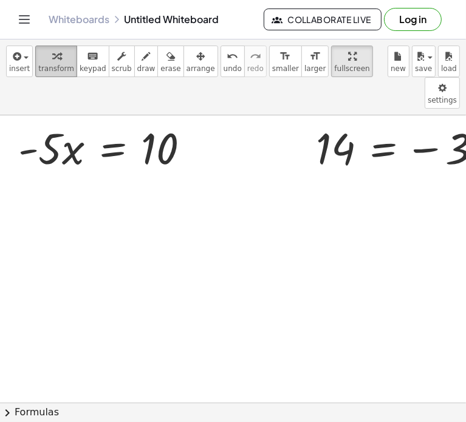
click at [56, 65] on span "transform" at bounding box center [56, 68] width 36 height 8
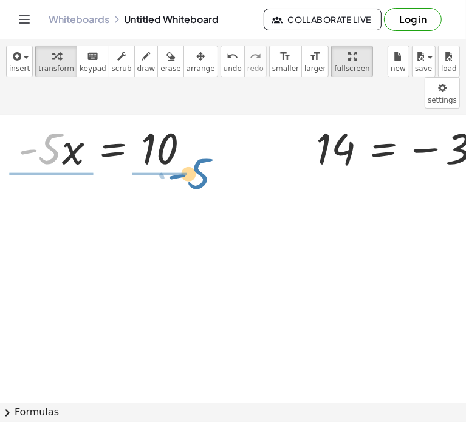
drag, startPoint x: 45, startPoint y: 125, endPoint x: 194, endPoint y: 150, distance: 151.4
click at [194, 150] on div "· - 5 · - 5 · x = 10 14 = − · 3 · a − 10" at bounding box center [345, 402] width 691 height 574
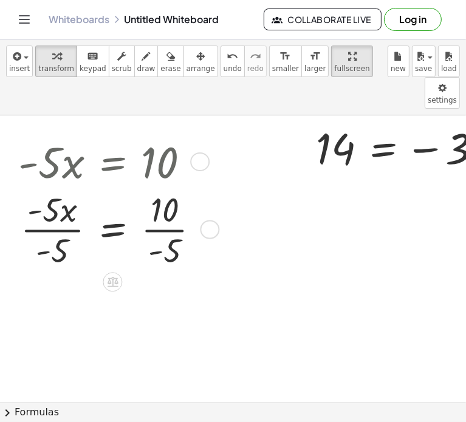
click at [49, 132] on div at bounding box center [113, 160] width 203 height 57
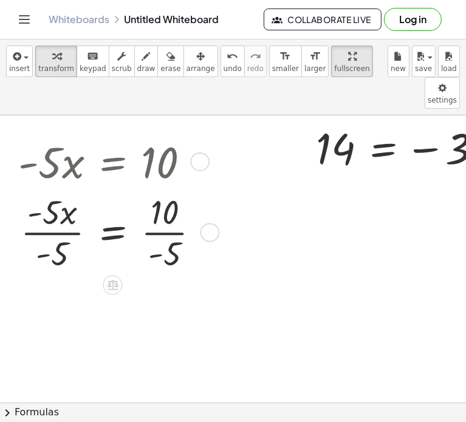
click at [59, 197] on div at bounding box center [113, 231] width 203 height 85
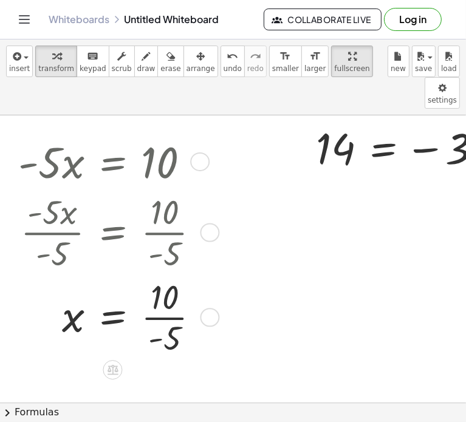
click at [163, 287] on div at bounding box center [113, 316] width 203 height 85
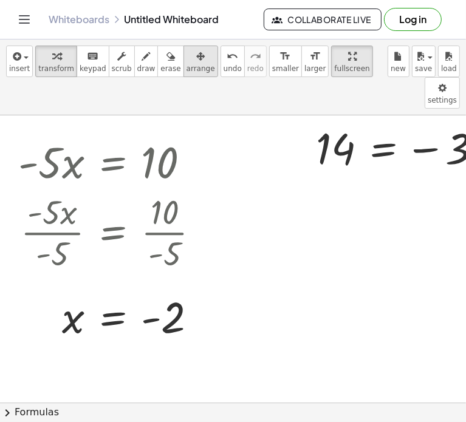
click at [186, 65] on span "arrange" at bounding box center [200, 68] width 29 height 8
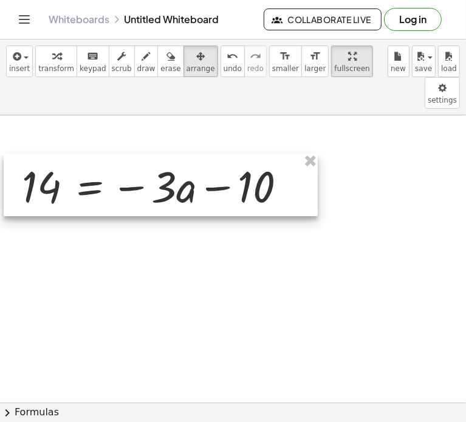
drag, startPoint x: 345, startPoint y: 117, endPoint x: 51, endPoint y: 155, distance: 296.3
click at [51, 155] on div at bounding box center [161, 185] width 314 height 63
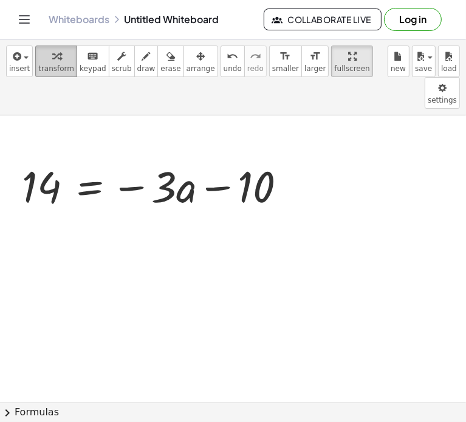
click at [58, 64] on span "transform" at bounding box center [56, 68] width 36 height 8
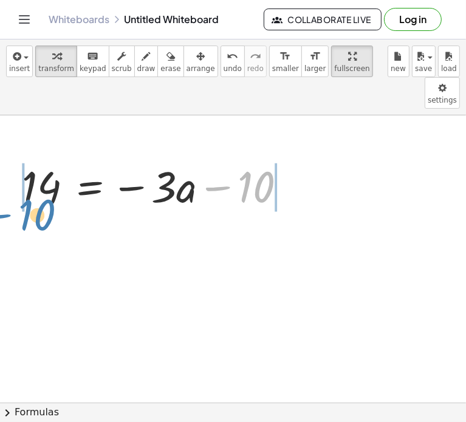
drag, startPoint x: 223, startPoint y: 158, endPoint x: 1, endPoint y: 185, distance: 223.8
click at [1, 185] on div "− 10 14 = − · 3 · a − 10" at bounding box center [345, 402] width 691 height 574
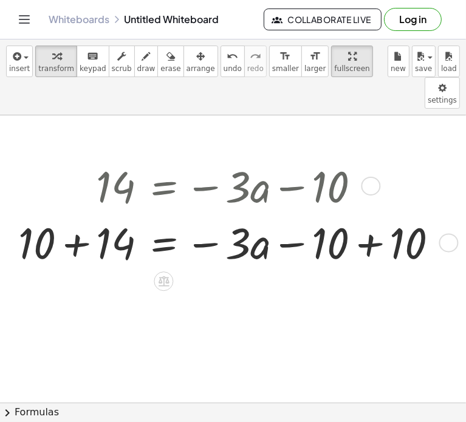
click at [361, 214] on div at bounding box center [232, 241] width 441 height 57
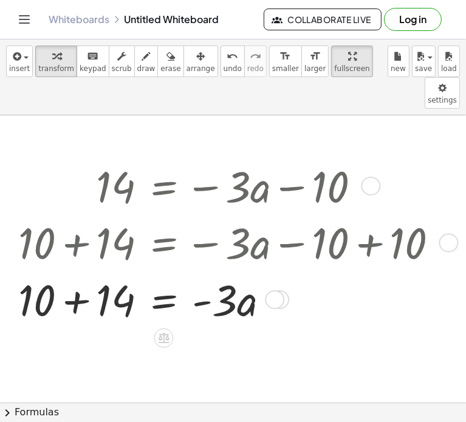
click at [80, 271] on div at bounding box center [232, 298] width 441 height 57
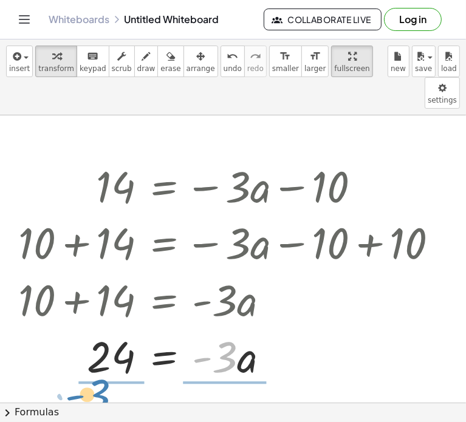
drag, startPoint x: 230, startPoint y: 331, endPoint x: 104, endPoint y: 368, distance: 131.7
click at [104, 368] on div "14 = − · 3 · a − 10 + 10 + 14 = − · 3 · a − 10 + 10 + 10 + 14 = − · 3 · a + 0 +…" at bounding box center [345, 402] width 691 height 574
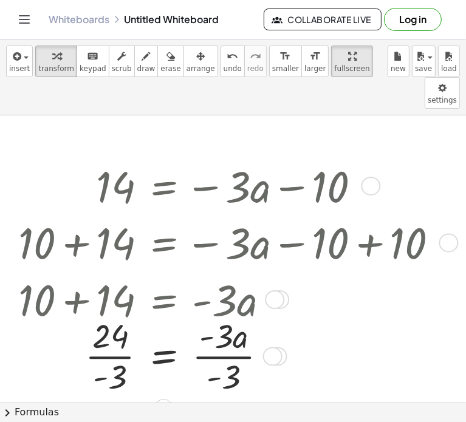
click at [225, 322] on div at bounding box center [232, 355] width 441 height 85
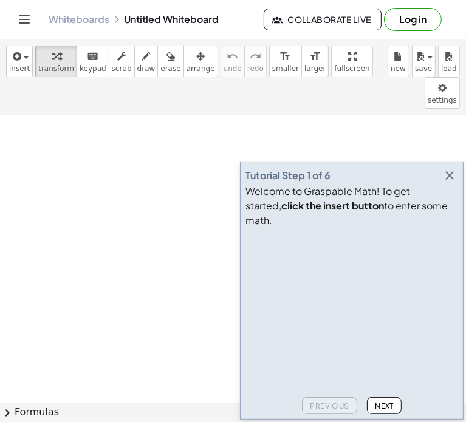
click at [449, 183] on icon "button" at bounding box center [449, 175] width 15 height 15
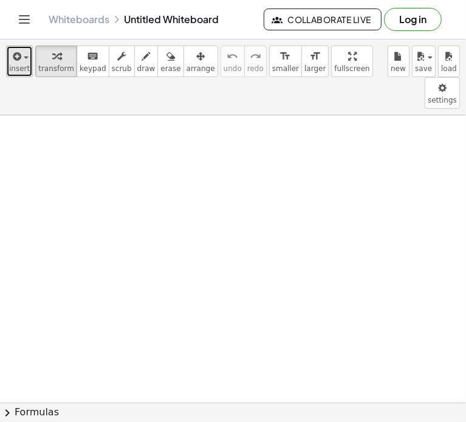
click at [13, 54] on icon "button" at bounding box center [15, 56] width 11 height 15
click at [23, 55] on div "button" at bounding box center [19, 56] width 21 height 15
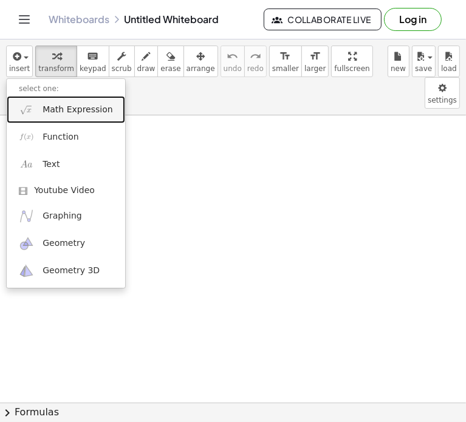
click at [52, 112] on span "Math Expression" at bounding box center [77, 110] width 70 height 12
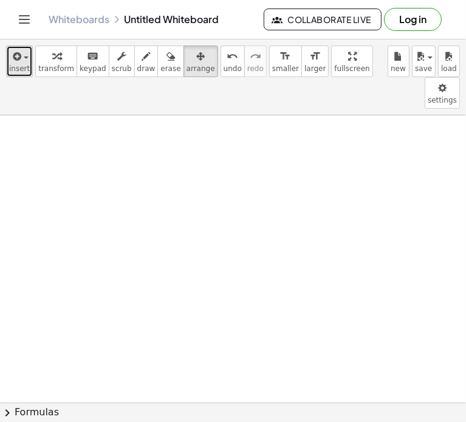
click at [17, 67] on span "insert" at bounding box center [19, 68] width 21 height 8
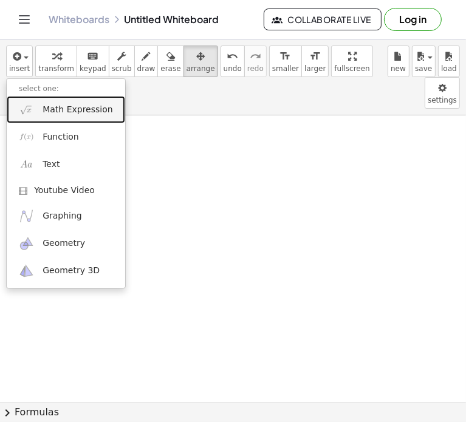
click at [75, 113] on span "Math Expression" at bounding box center [77, 110] width 70 height 12
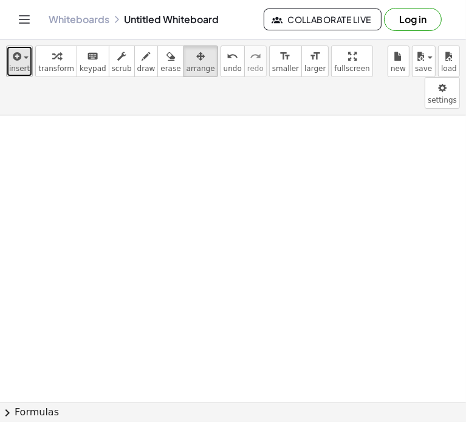
click at [19, 67] on span "insert" at bounding box center [19, 68] width 21 height 8
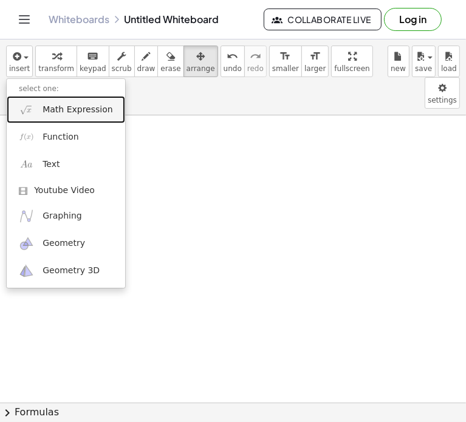
click at [75, 115] on span "Math Expression" at bounding box center [77, 110] width 70 height 12
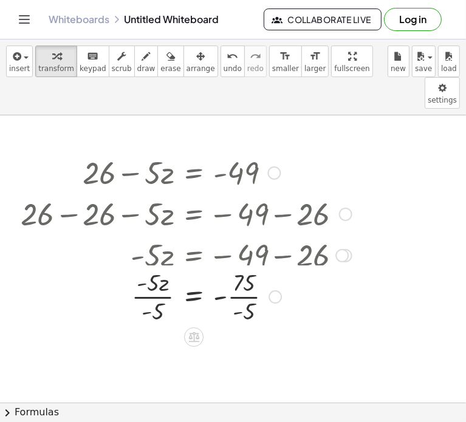
click at [158, 275] on div at bounding box center [184, 295] width 342 height 41
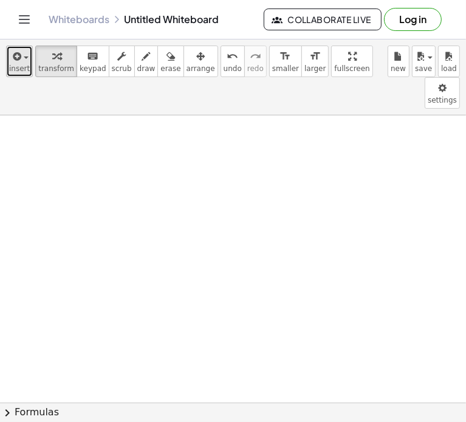
click at [7, 68] on button "insert" at bounding box center [19, 62] width 27 height 32
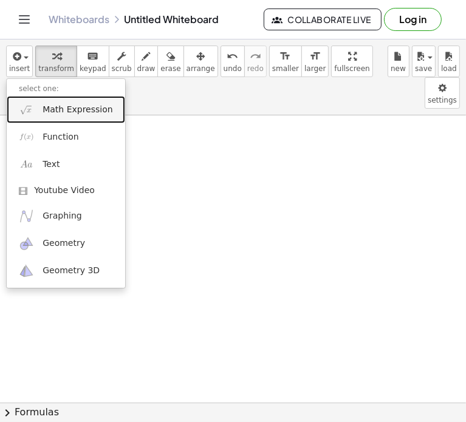
click at [69, 112] on span "Math Expression" at bounding box center [77, 110] width 70 height 12
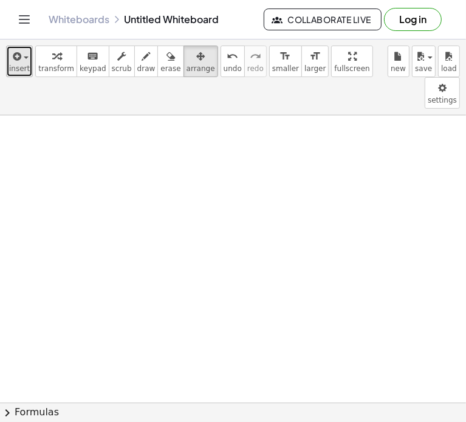
click at [19, 58] on icon "button" at bounding box center [15, 56] width 11 height 15
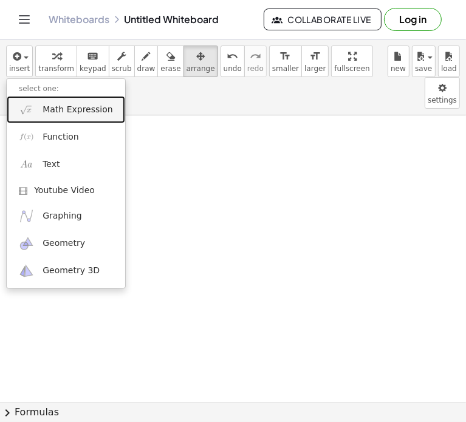
click at [72, 109] on span "Math Expression" at bounding box center [77, 110] width 70 height 12
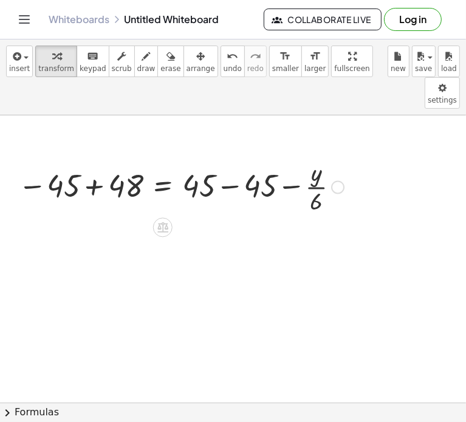
click at [66, 168] on div at bounding box center [181, 181] width 338 height 61
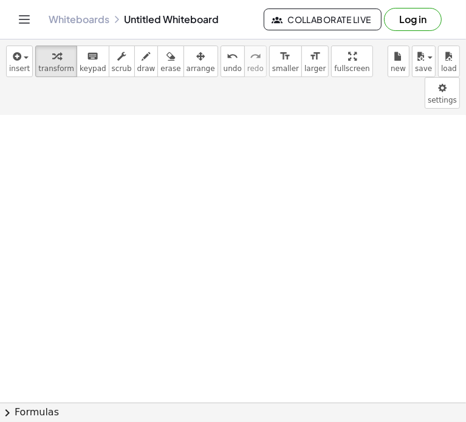
scroll to position [27, 0]
click at [17, 62] on icon "button" at bounding box center [15, 56] width 11 height 15
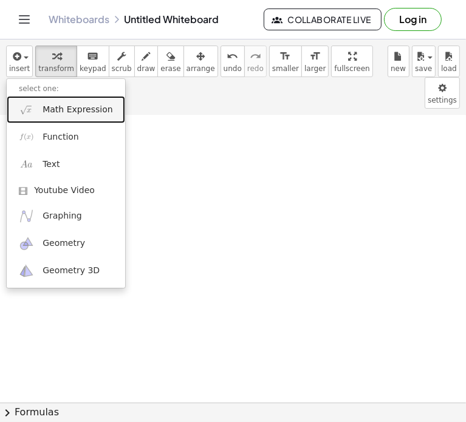
click at [80, 112] on span "Math Expression" at bounding box center [77, 110] width 70 height 12
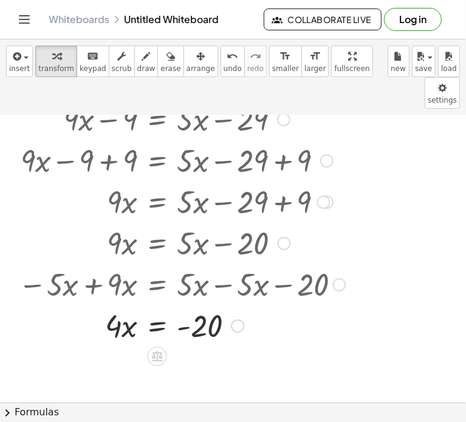
scroll to position [119, 0]
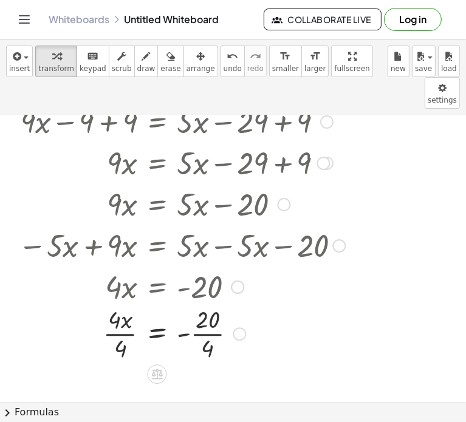
click at [117, 267] on div at bounding box center [181, 285] width 335 height 41
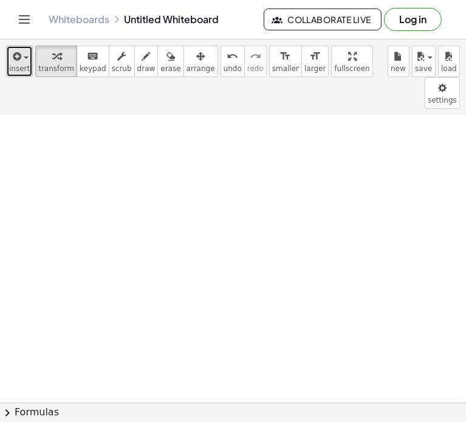
click at [23, 61] on div "button" at bounding box center [19, 56] width 21 height 15
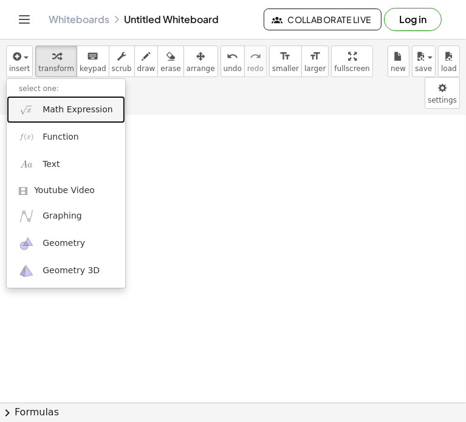
click at [68, 114] on span "Math Expression" at bounding box center [77, 110] width 70 height 12
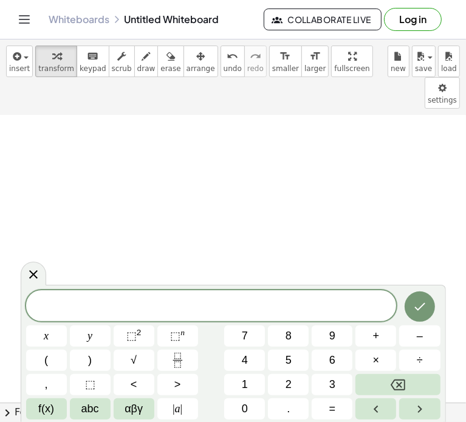
click at [142, 307] on span at bounding box center [211, 306] width 370 height 18
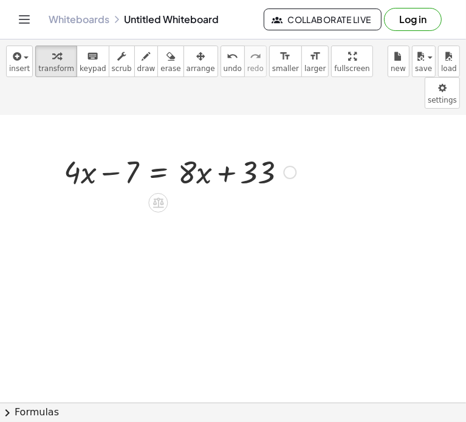
scroll to position [120, 0]
click at [0, 0] on button "√" at bounding box center [0, 0] width 0 height 0
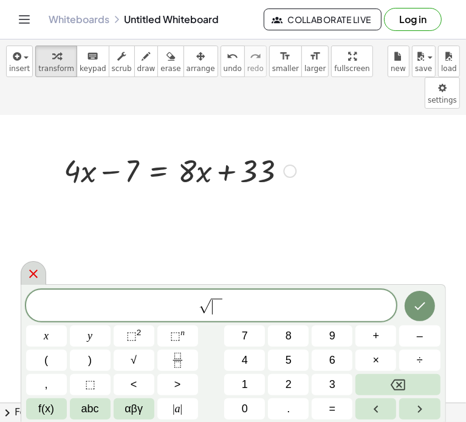
click at [27, 277] on icon at bounding box center [33, 273] width 15 height 15
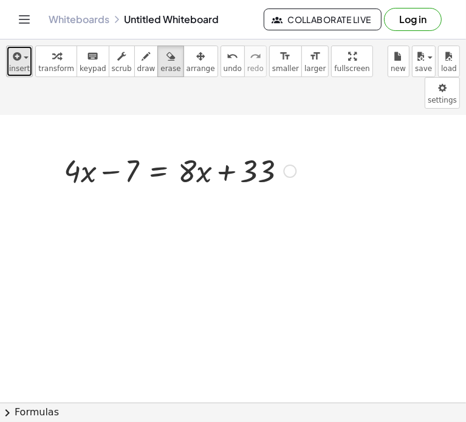
click at [16, 66] on span "insert" at bounding box center [19, 68] width 21 height 8
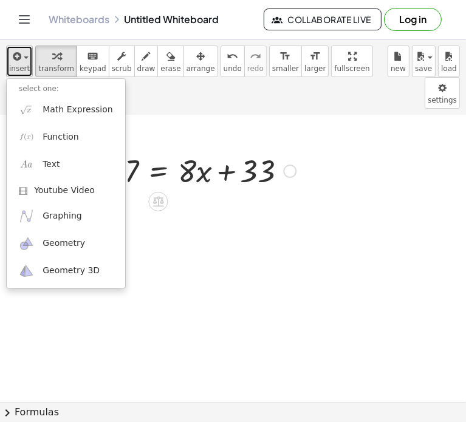
click at [22, 70] on span "insert" at bounding box center [19, 68] width 21 height 8
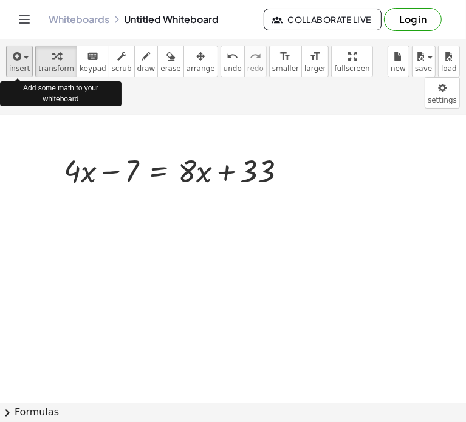
scroll to position [121, 0]
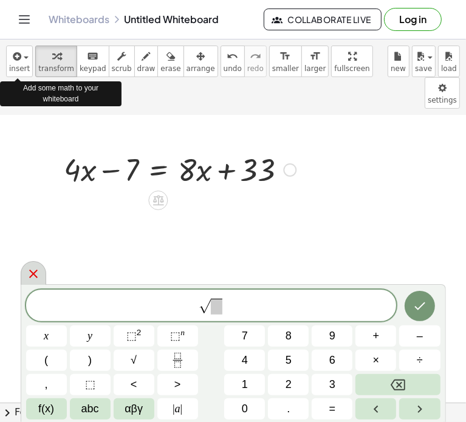
click at [37, 277] on icon at bounding box center [33, 273] width 15 height 15
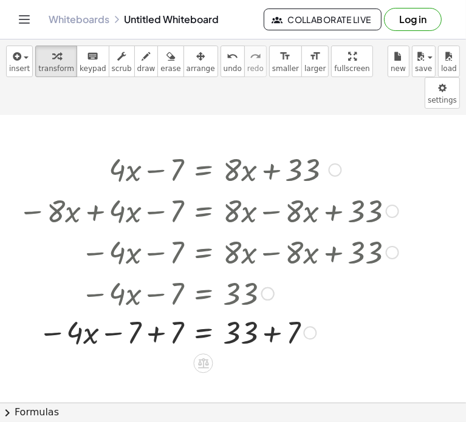
click at [157, 272] on div at bounding box center [208, 292] width 307 height 41
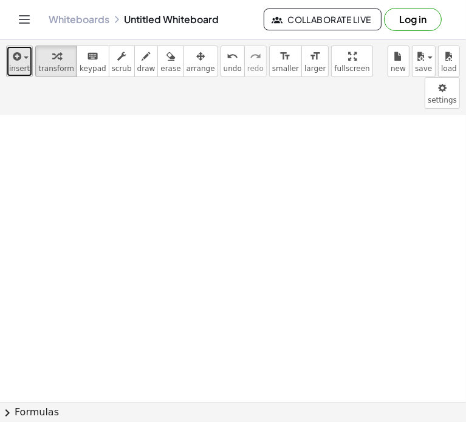
click at [26, 65] on span "insert" at bounding box center [19, 68] width 21 height 8
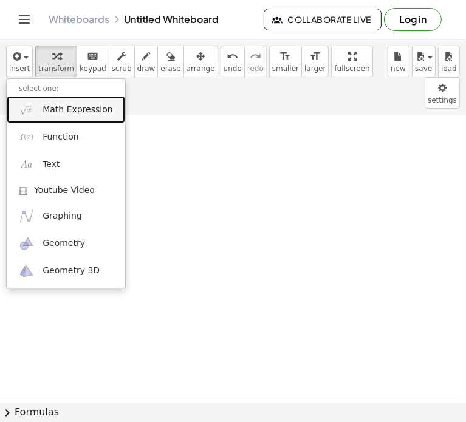
click at [68, 118] on link "Math Expression" at bounding box center [66, 109] width 118 height 27
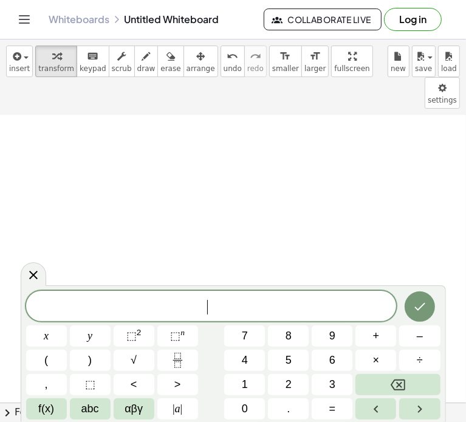
click at [198, 291] on div "​" at bounding box center [211, 306] width 370 height 30
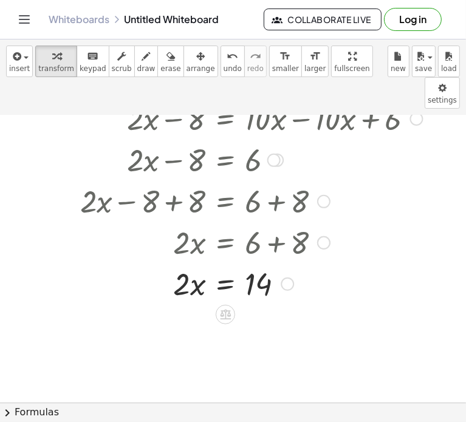
scroll to position [265, 0]
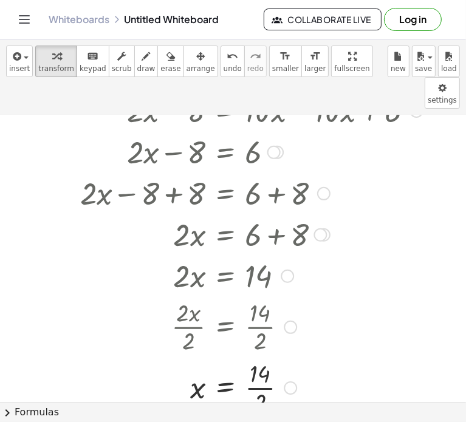
click at [257, 254] on div at bounding box center [220, 274] width 412 height 41
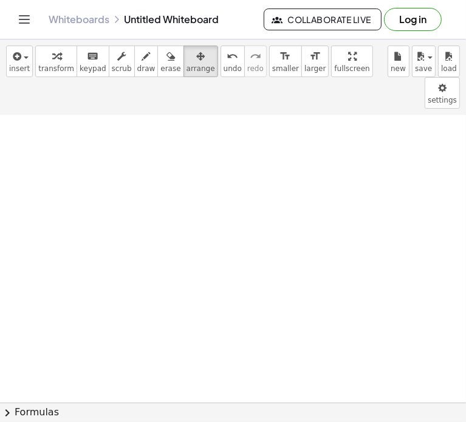
scroll to position [50, 0]
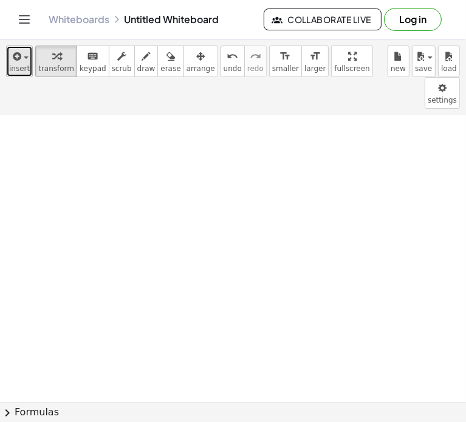
click at [12, 70] on span "insert" at bounding box center [19, 68] width 21 height 8
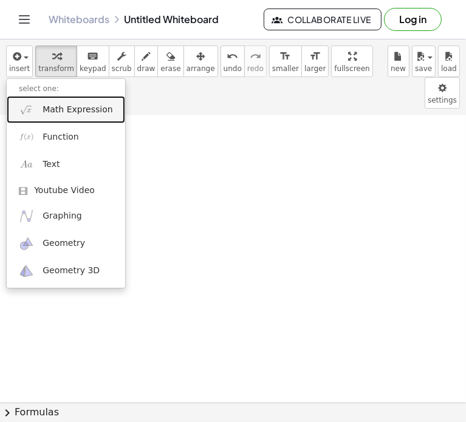
click at [80, 114] on span "Math Expression" at bounding box center [77, 110] width 70 height 12
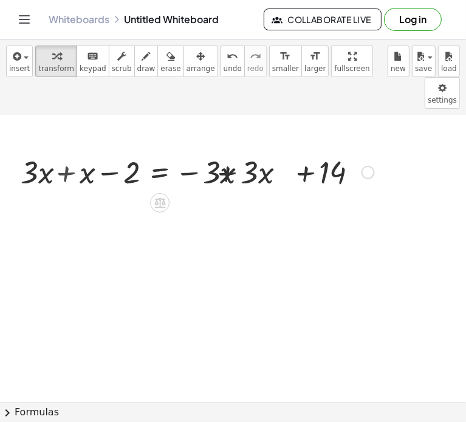
click at [83, 160] on div "· 3 − · x + x − 2 = − · 3 · x + 14 + · 3 · x − · 3 · x + · 3 · x + x − 2 = − · …" at bounding box center [191, 171] width 383 height 47
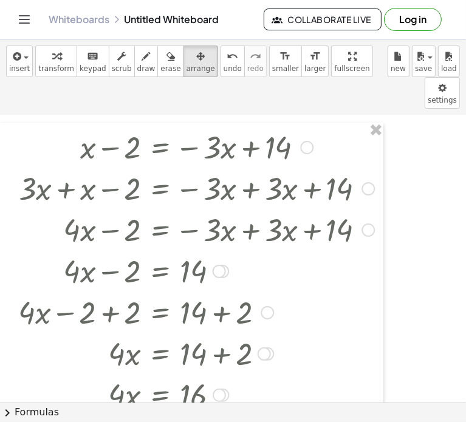
scroll to position [41, 0]
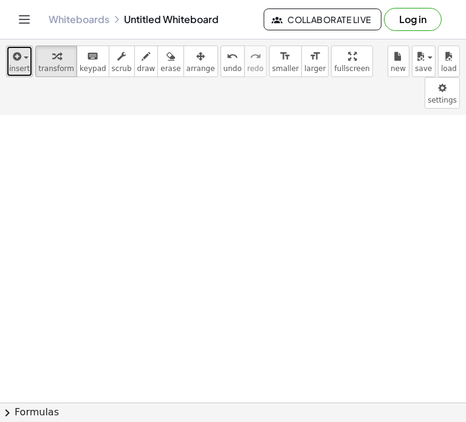
click at [17, 73] on button "insert" at bounding box center [19, 62] width 27 height 32
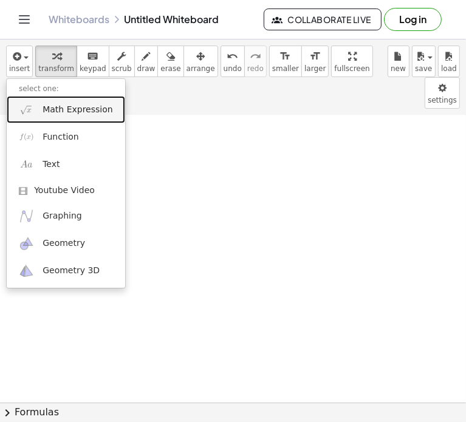
click at [92, 112] on span "Math Expression" at bounding box center [77, 110] width 70 height 12
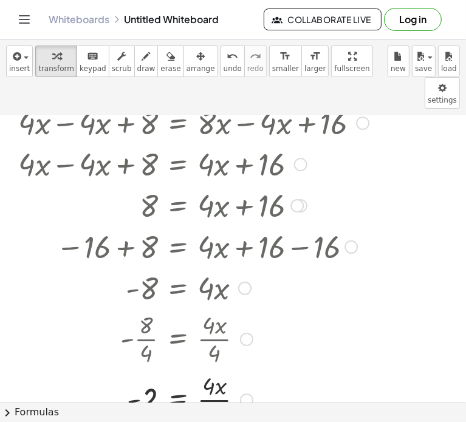
scroll to position [0, 0]
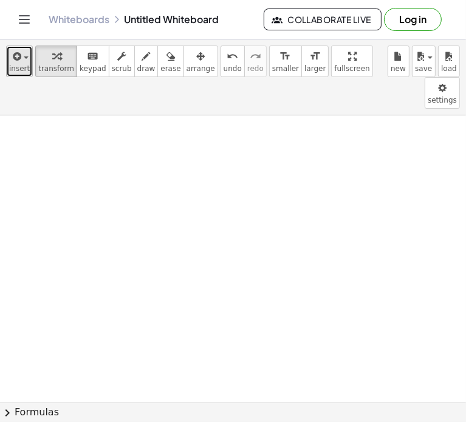
click at [13, 65] on span "insert" at bounding box center [19, 68] width 21 height 8
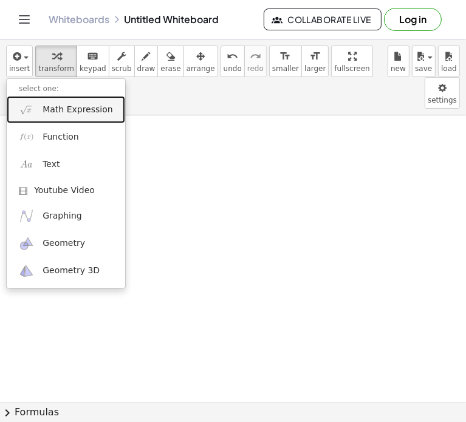
click at [70, 112] on span "Math Expression" at bounding box center [77, 110] width 70 height 12
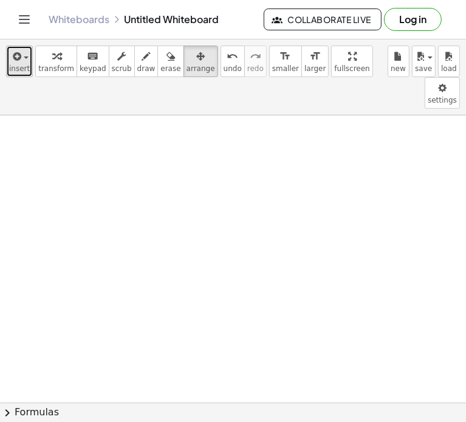
click at [13, 69] on span "insert" at bounding box center [19, 68] width 21 height 8
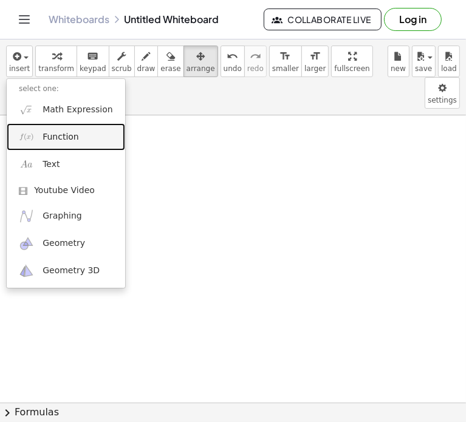
click at [68, 124] on link "Function" at bounding box center [66, 136] width 118 height 27
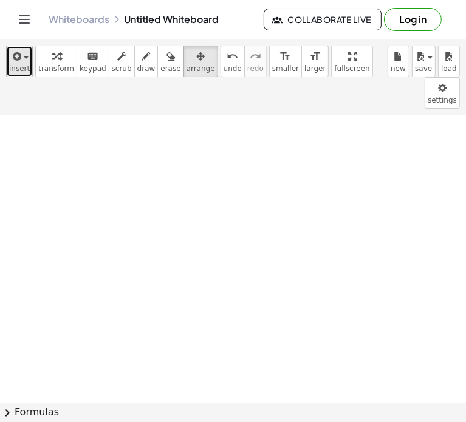
click at [22, 67] on span "insert" at bounding box center [19, 68] width 21 height 8
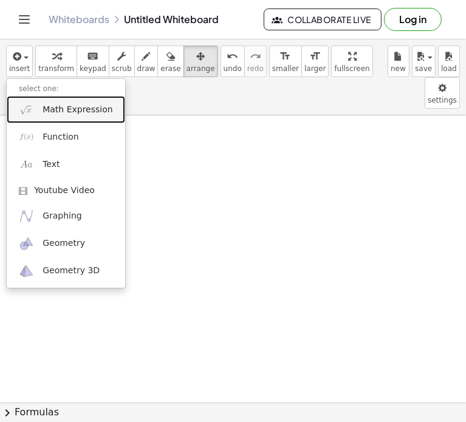
click at [70, 112] on span "Math Expression" at bounding box center [77, 110] width 70 height 12
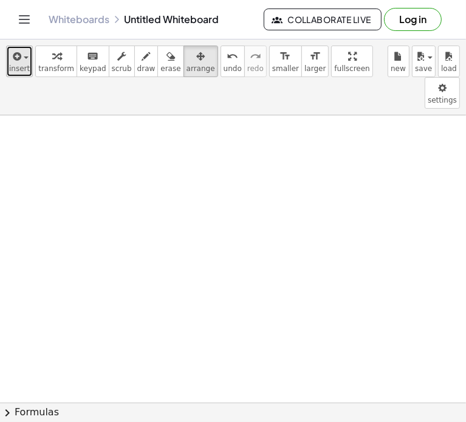
click at [19, 59] on icon "button" at bounding box center [15, 56] width 11 height 15
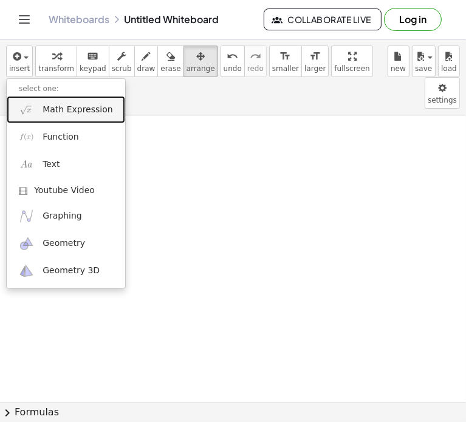
click at [69, 113] on span "Math Expression" at bounding box center [77, 110] width 70 height 12
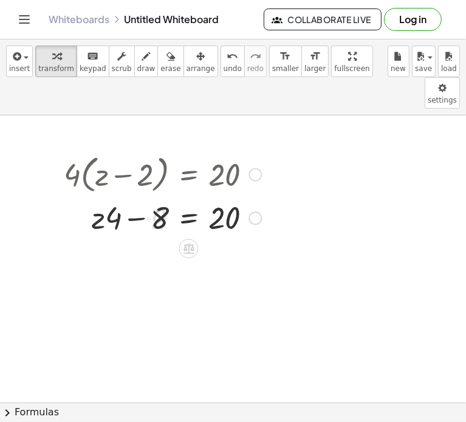
click at [177, 231] on div "· 4 · ( + z − 2 ) = 20 + z − 2 = 20 · · 4 · · 4 8 + · z · 4 − · 2 · 4 = 20" at bounding box center [158, 194] width 225 height 93
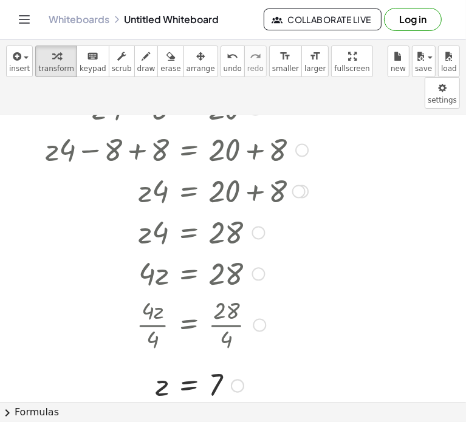
scroll to position [10, 0]
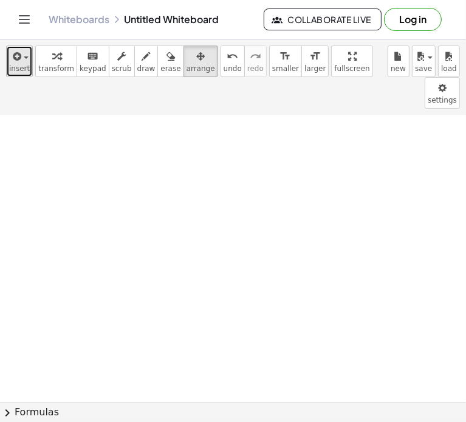
click at [15, 66] on span "insert" at bounding box center [19, 68] width 21 height 8
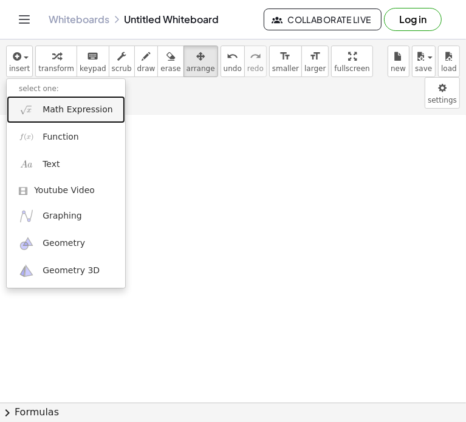
click at [83, 116] on link "Math Expression" at bounding box center [66, 109] width 118 height 27
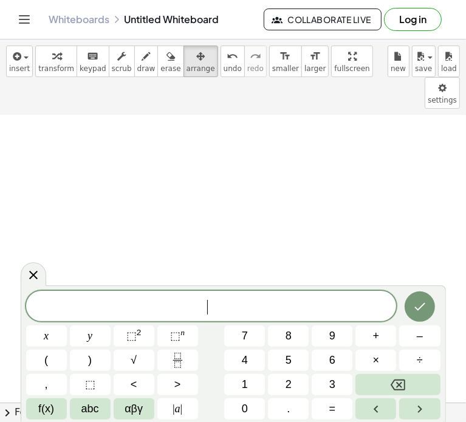
click at [254, 316] on div "​" at bounding box center [211, 306] width 370 height 30
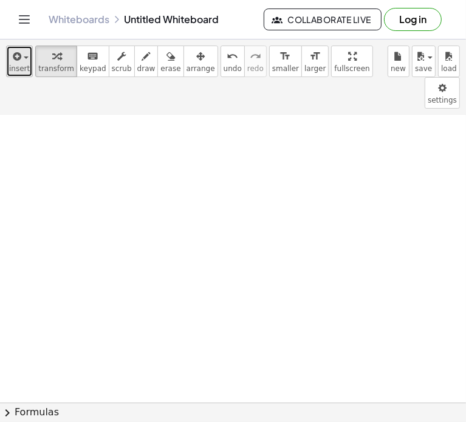
click at [25, 67] on span "insert" at bounding box center [19, 68] width 21 height 8
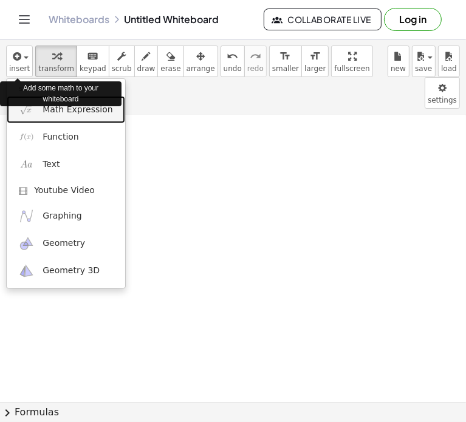
click at [69, 117] on link "Math Expression" at bounding box center [66, 109] width 118 height 27
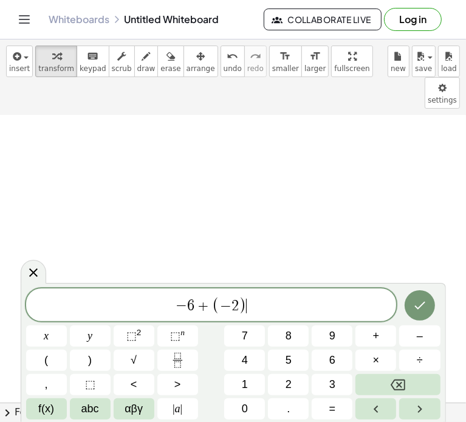
click at [410, 312] on button "Done" at bounding box center [419, 305] width 30 height 30
